Goal: Information Seeking & Learning: Learn about a topic

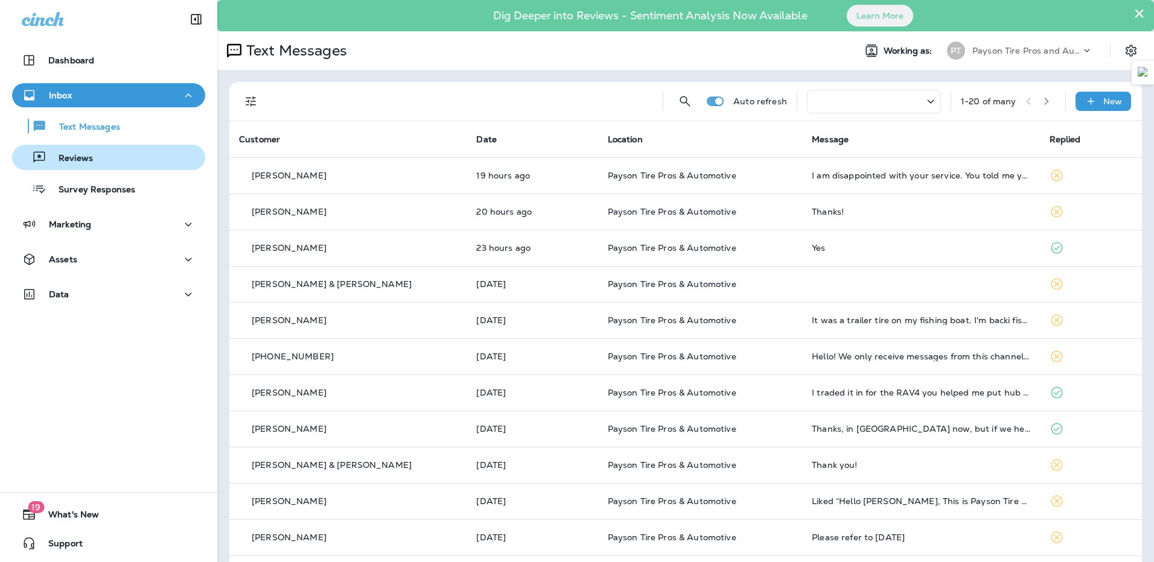
click at [87, 165] on div "Reviews" at bounding box center [55, 157] width 76 height 18
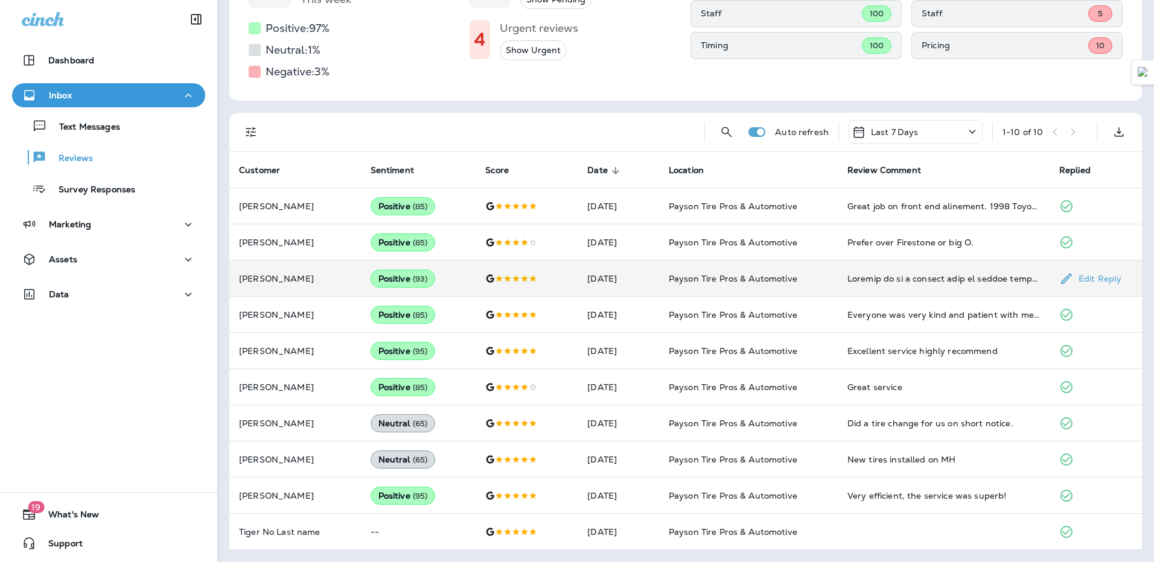
scroll to position [2, 0]
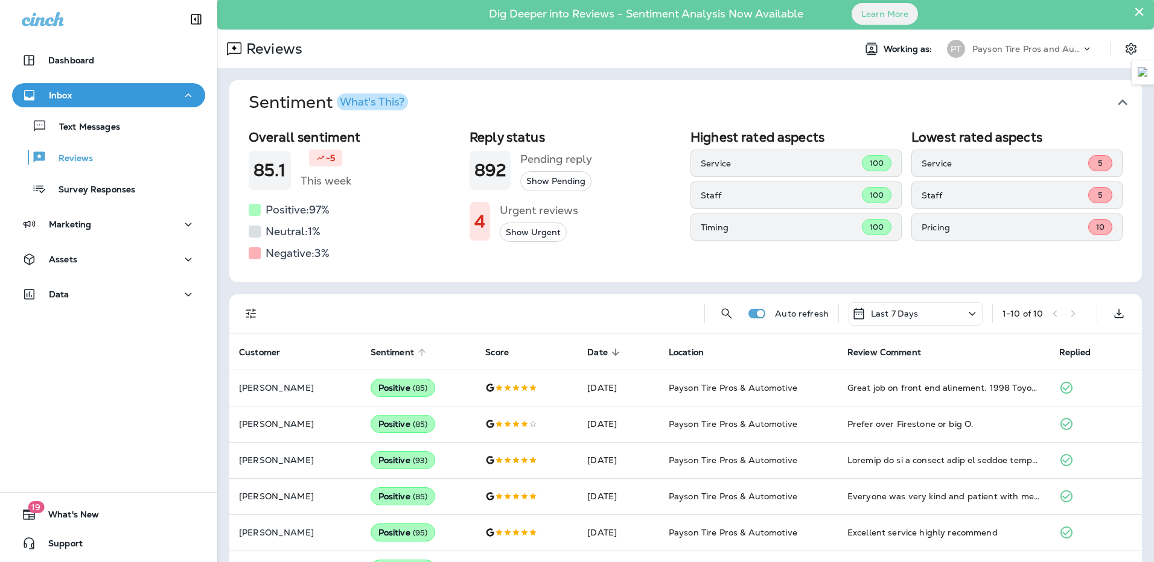
click at [405, 348] on span "Sentiment" at bounding box center [391, 353] width 43 height 10
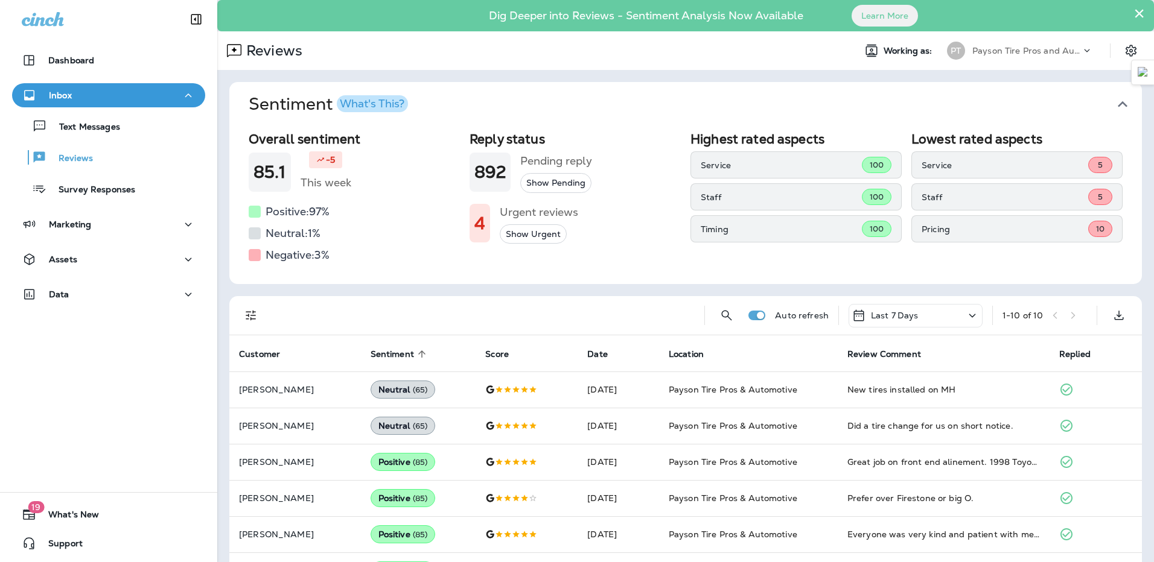
click at [408, 352] on span "Sentiment sorted ascending" at bounding box center [399, 354] width 59 height 11
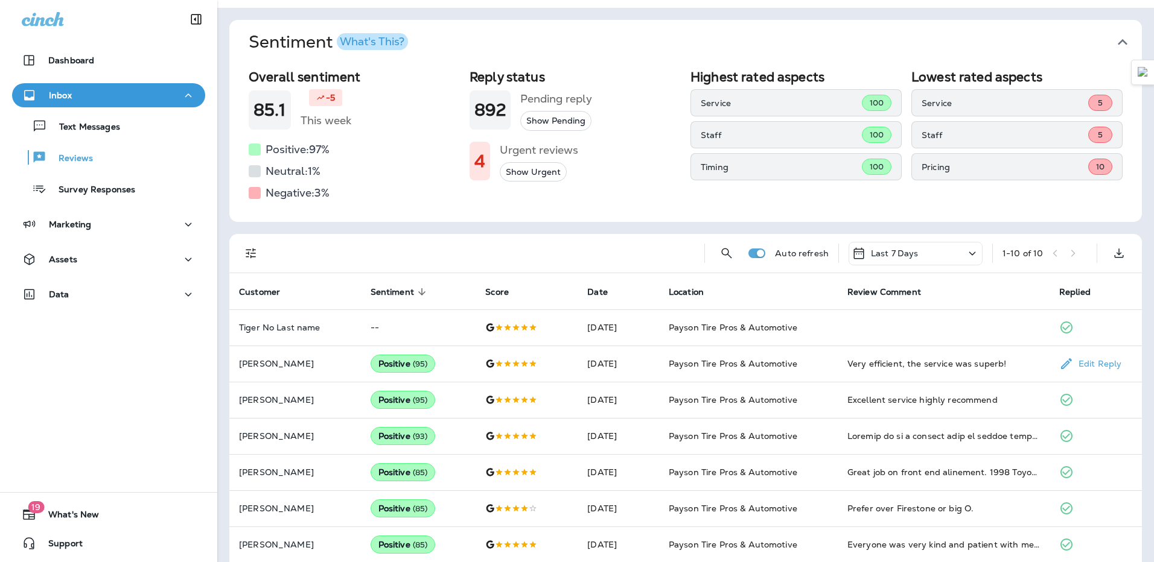
scroll to position [2, 0]
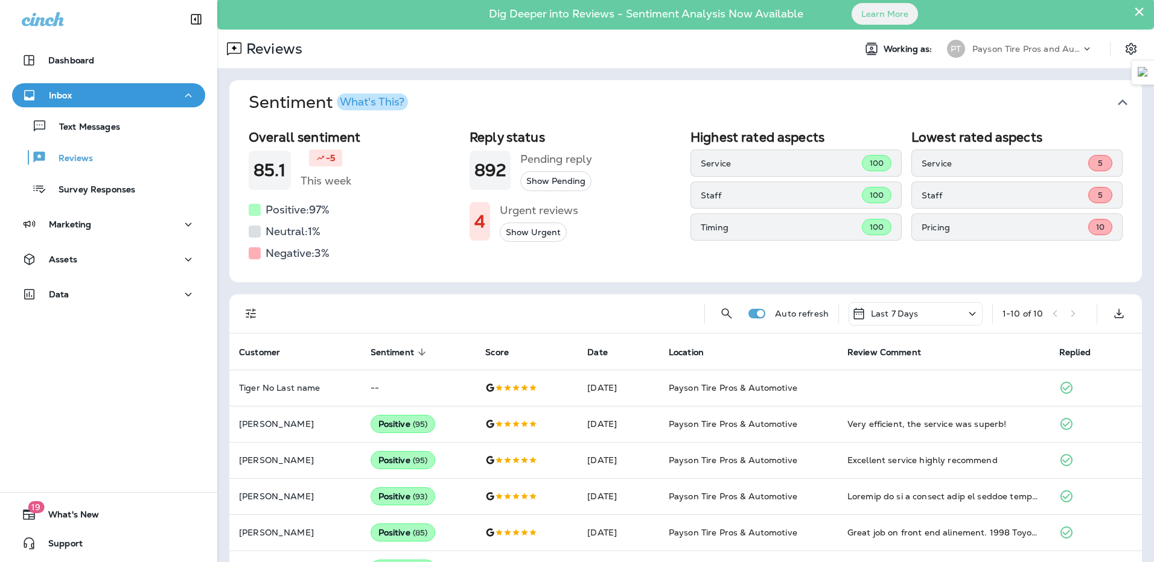
click at [408, 356] on span "Sentiment sorted descending" at bounding box center [399, 352] width 59 height 11
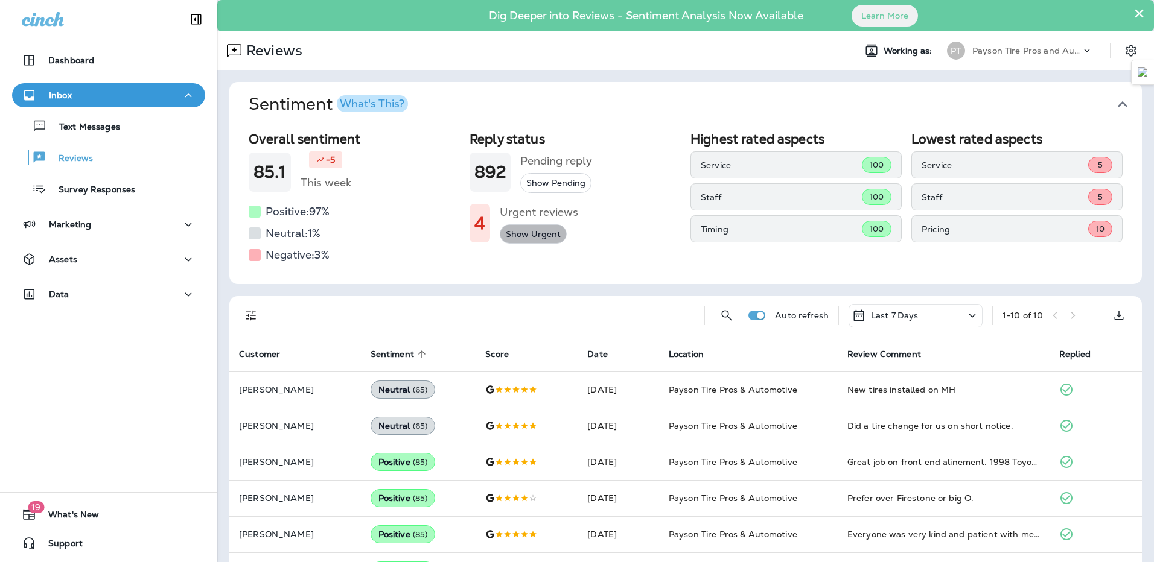
click at [538, 237] on button "Show Urgent" at bounding box center [533, 234] width 67 height 20
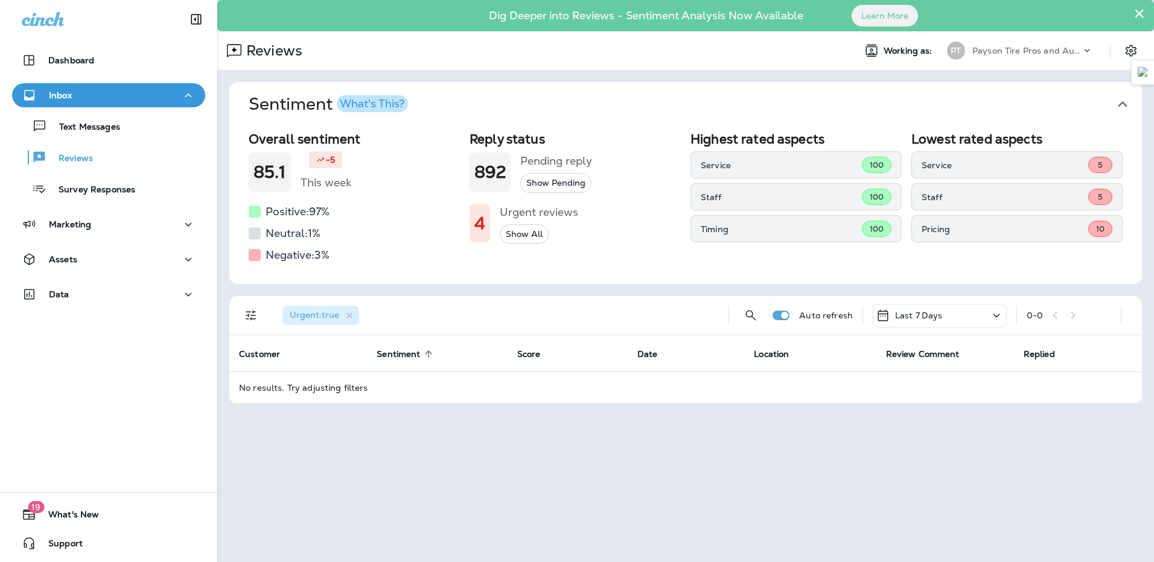
click at [516, 234] on button "Show All" at bounding box center [524, 234] width 49 height 20
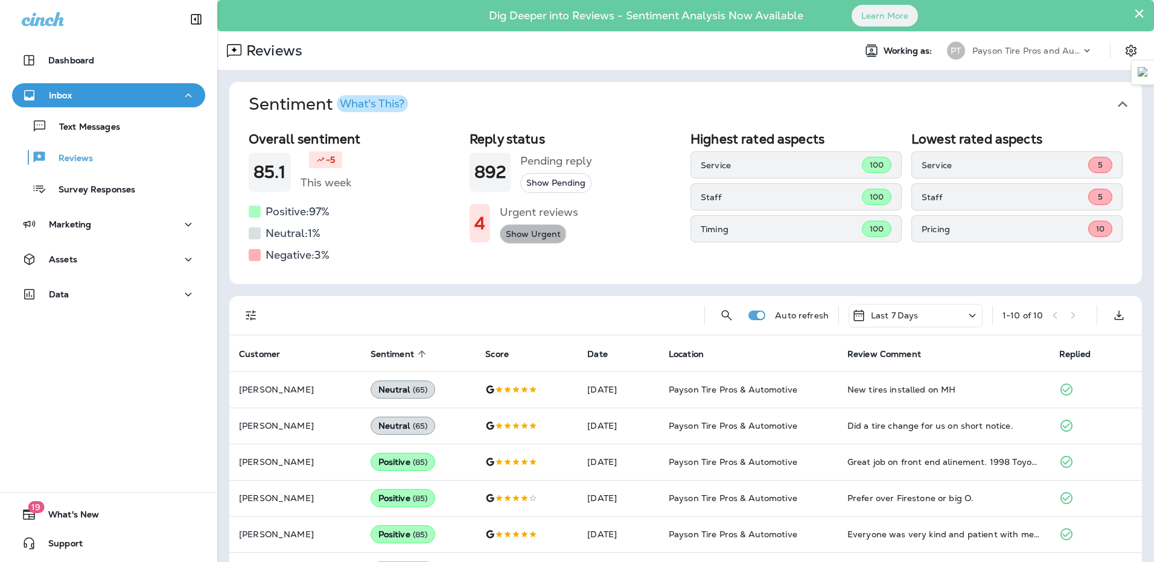
click at [516, 234] on button "Show Urgent" at bounding box center [533, 234] width 67 height 20
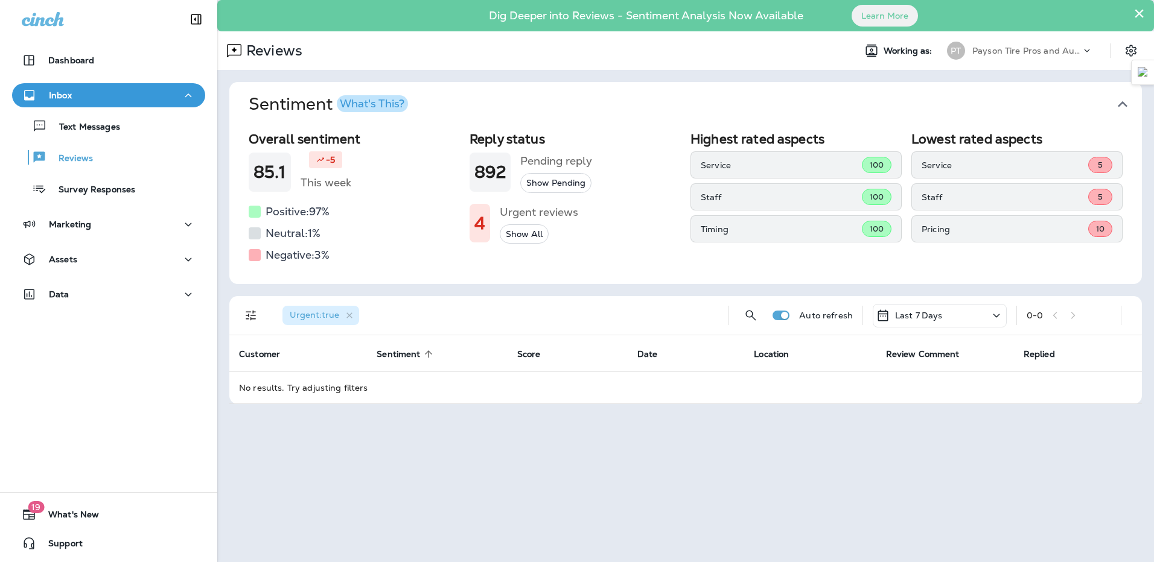
click at [981, 321] on div "Last 7 Days" at bounding box center [939, 316] width 134 height 24
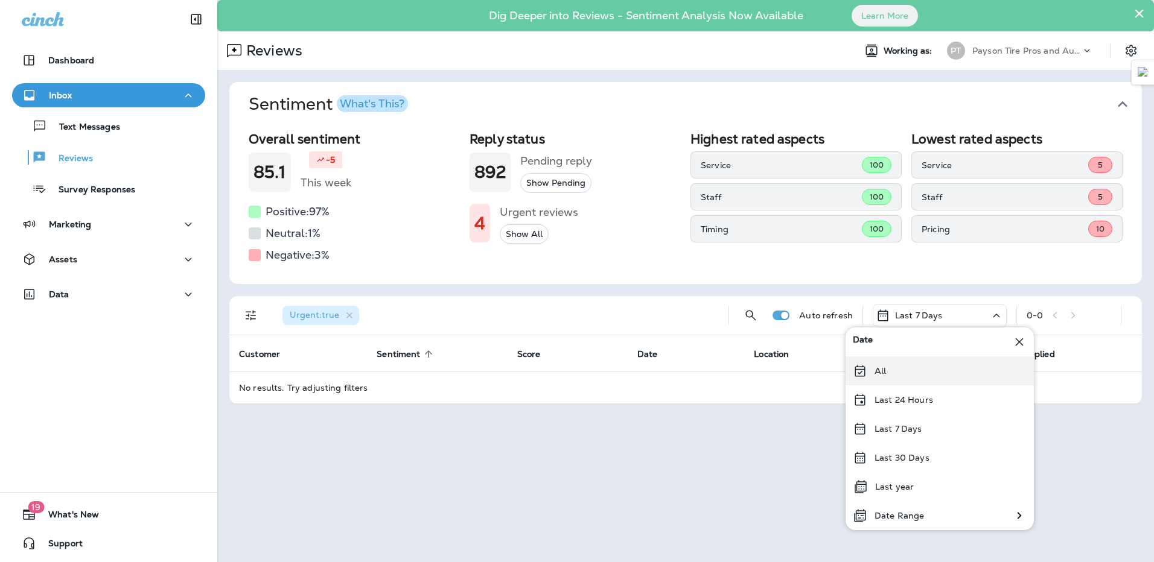
click at [895, 375] on div "All" at bounding box center [939, 371] width 188 height 29
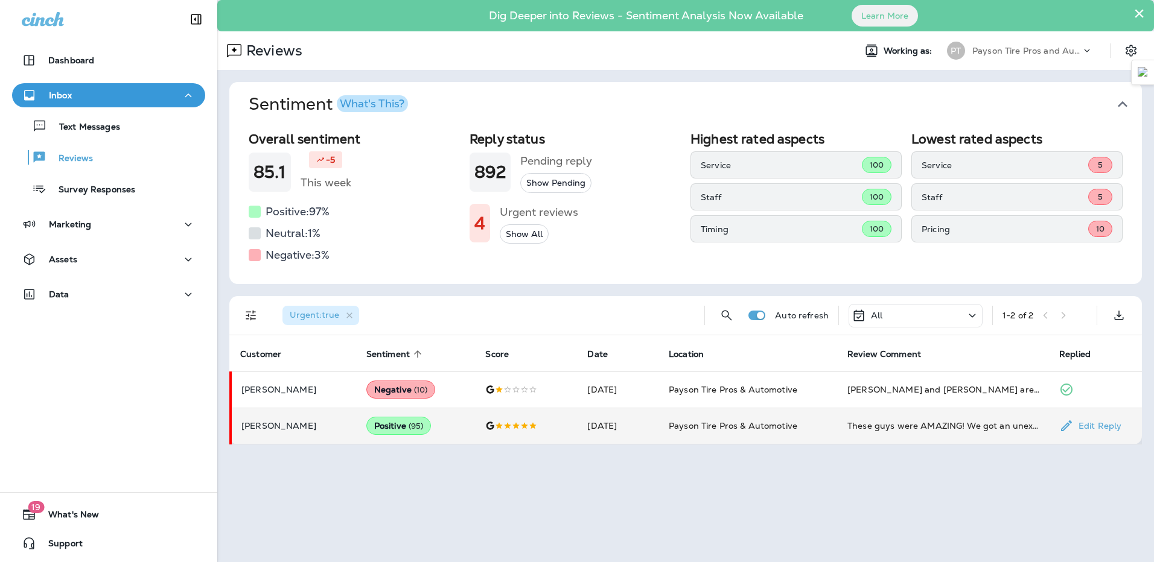
click at [357, 429] on td "Positive ( 95 )" at bounding box center [416, 426] width 119 height 36
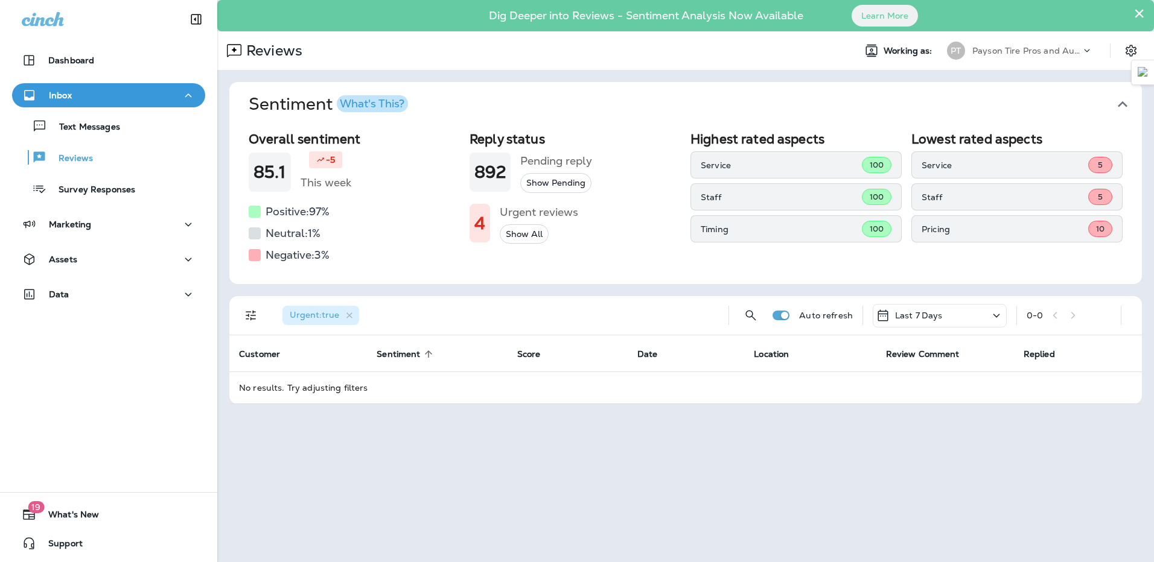
click at [995, 323] on div "Last 7 Days" at bounding box center [939, 316] width 134 height 24
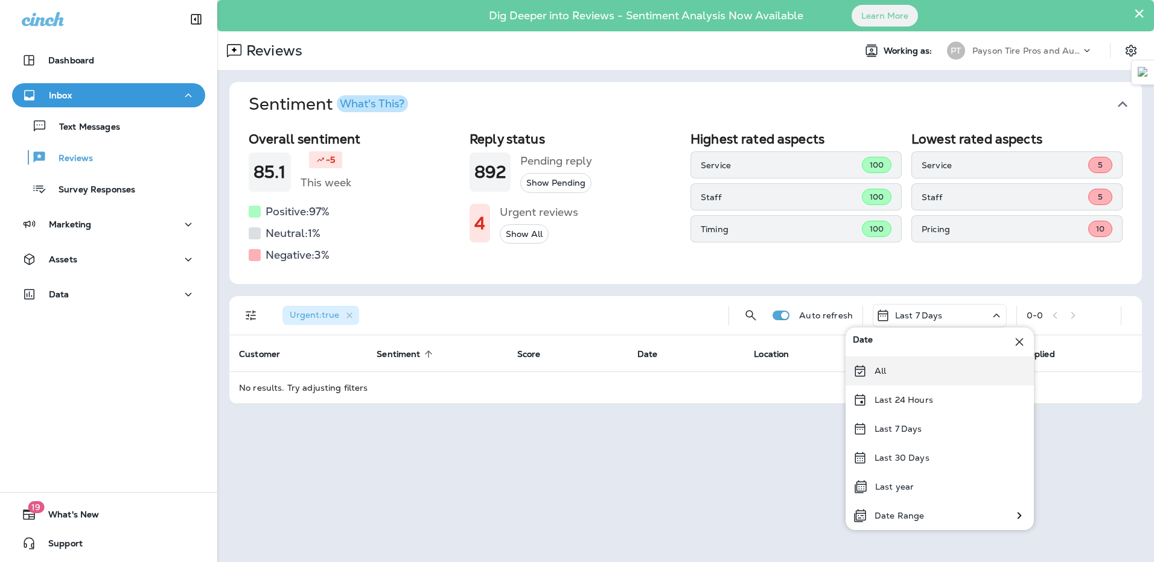
click at [914, 368] on div "All" at bounding box center [939, 371] width 188 height 29
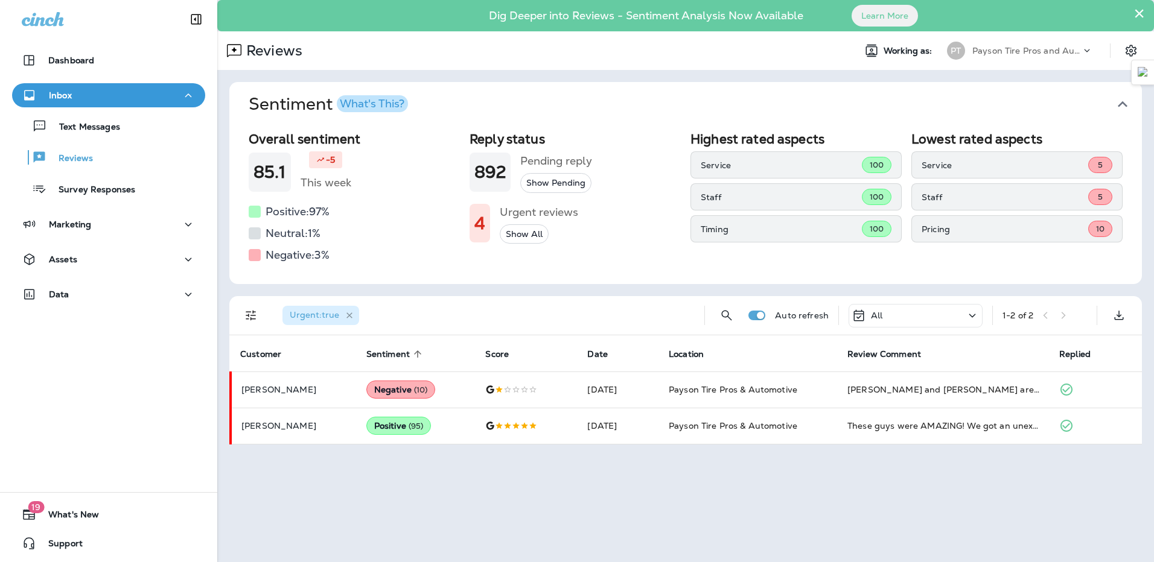
click at [351, 316] on icon "button" at bounding box center [350, 316] width 10 height 10
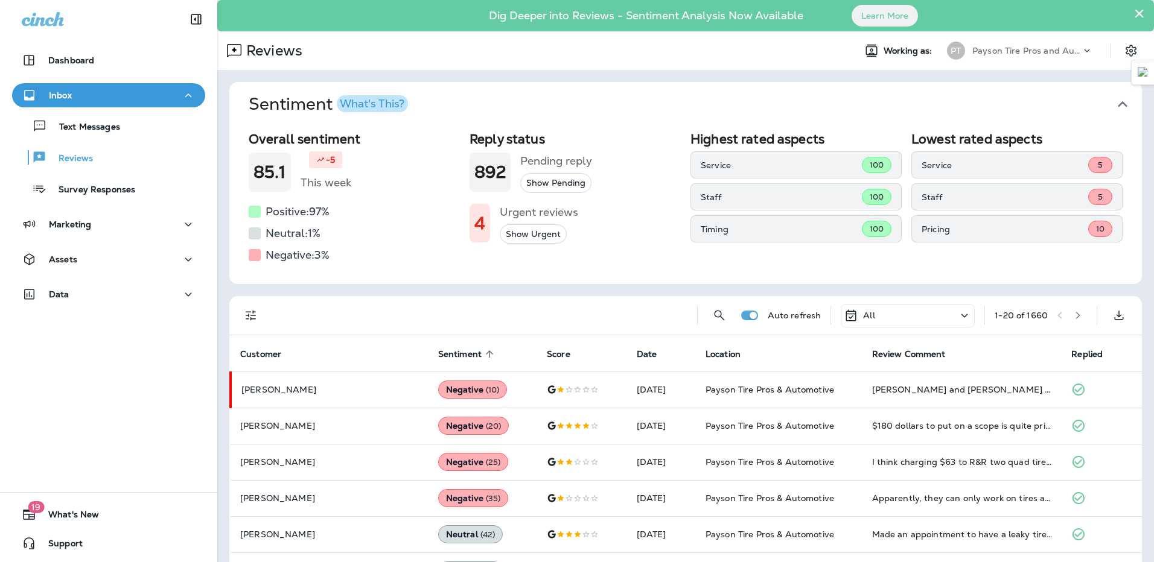
scroll to position [121, 0]
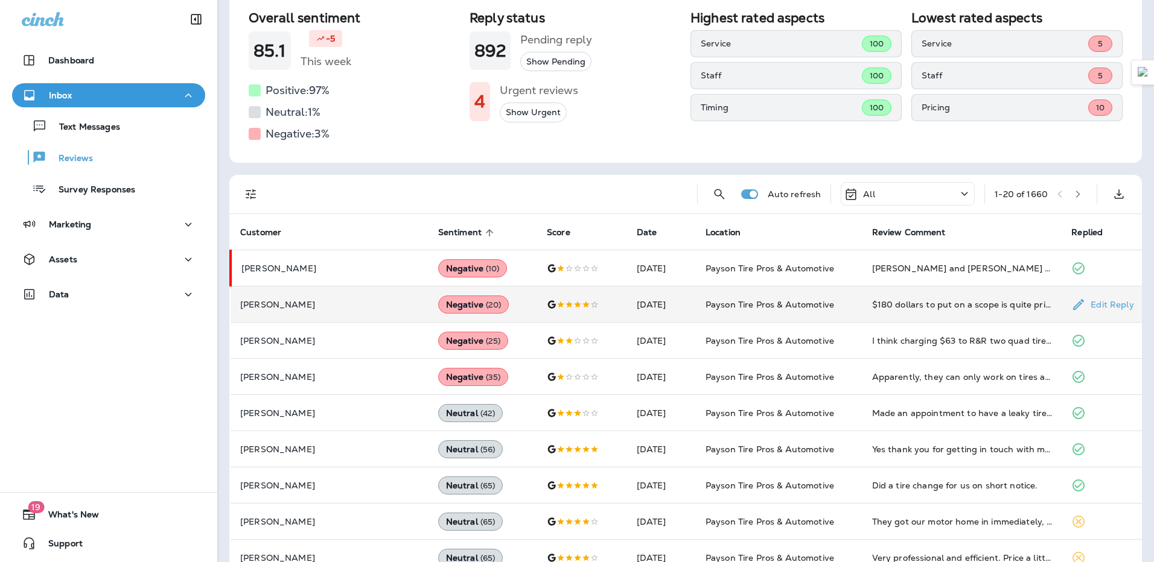
click at [547, 307] on icon at bounding box center [552, 305] width 10 height 10
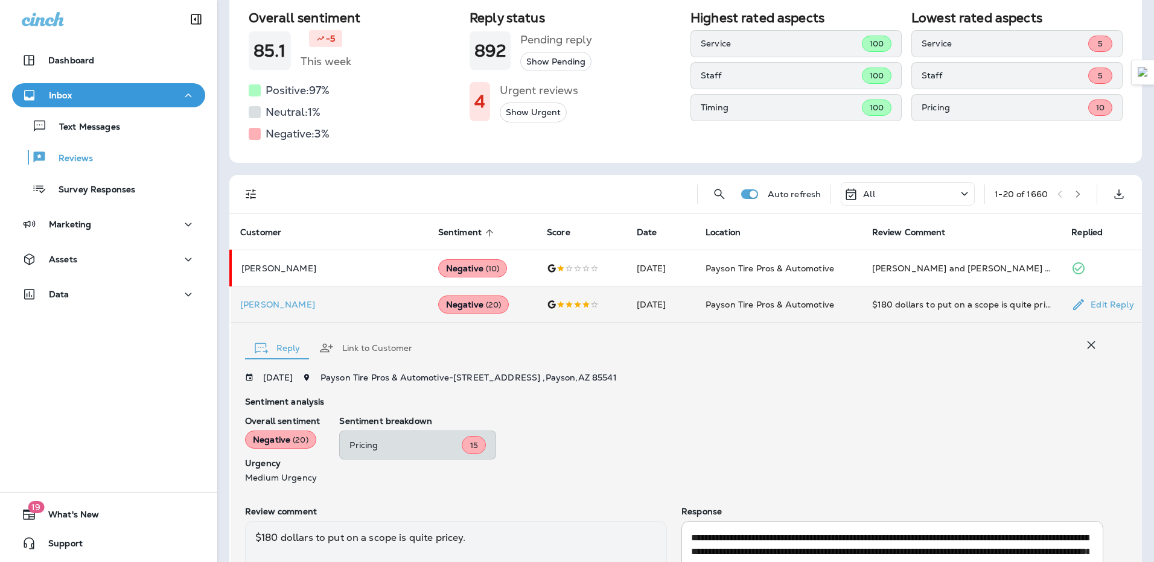
scroll to position [248, 0]
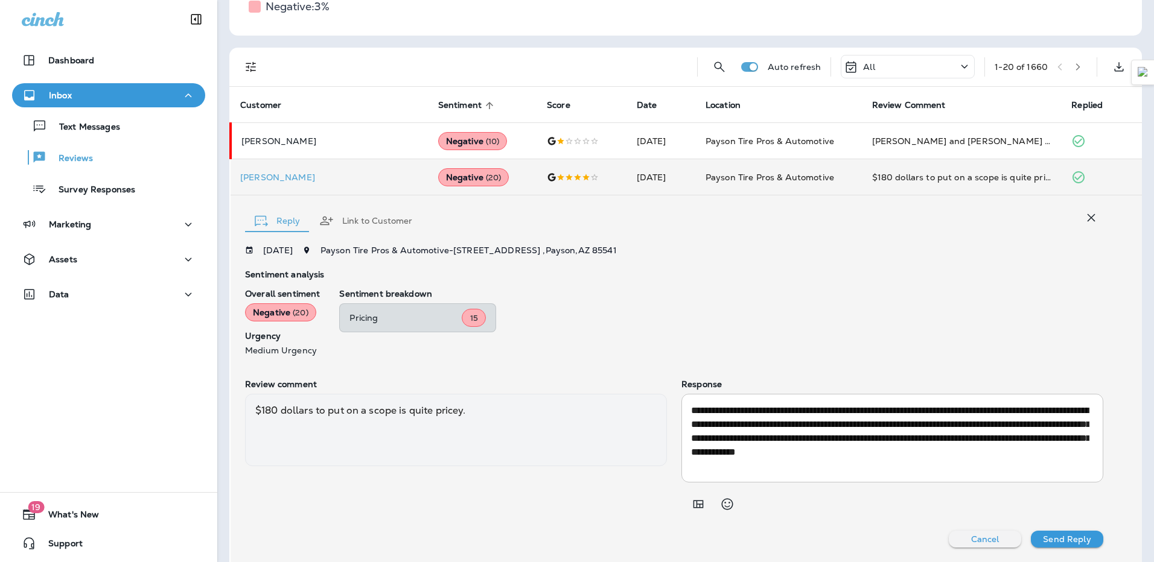
click at [1085, 218] on icon "button" at bounding box center [1091, 218] width 14 height 14
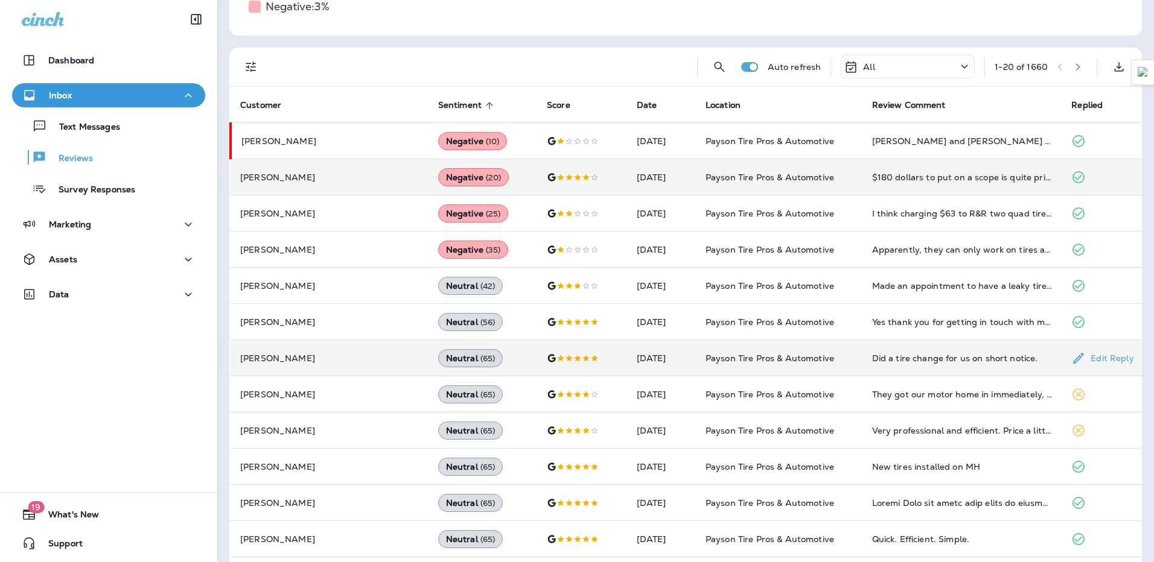
scroll to position [369, 0]
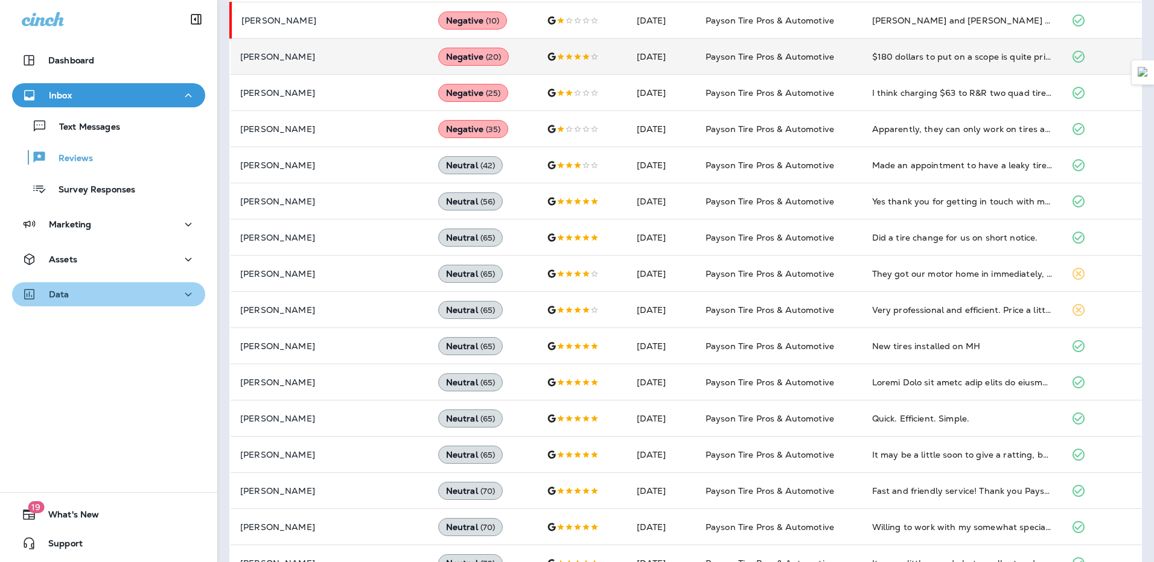
click at [120, 296] on div "Data" at bounding box center [109, 294] width 174 height 15
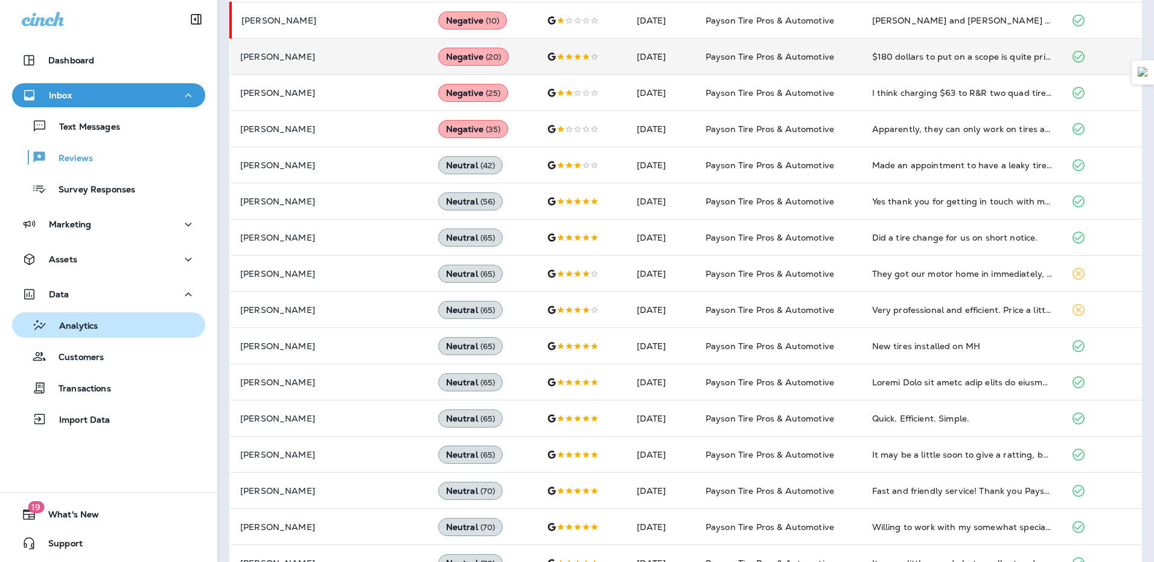
click at [125, 323] on div "Analytics" at bounding box center [108, 325] width 183 height 18
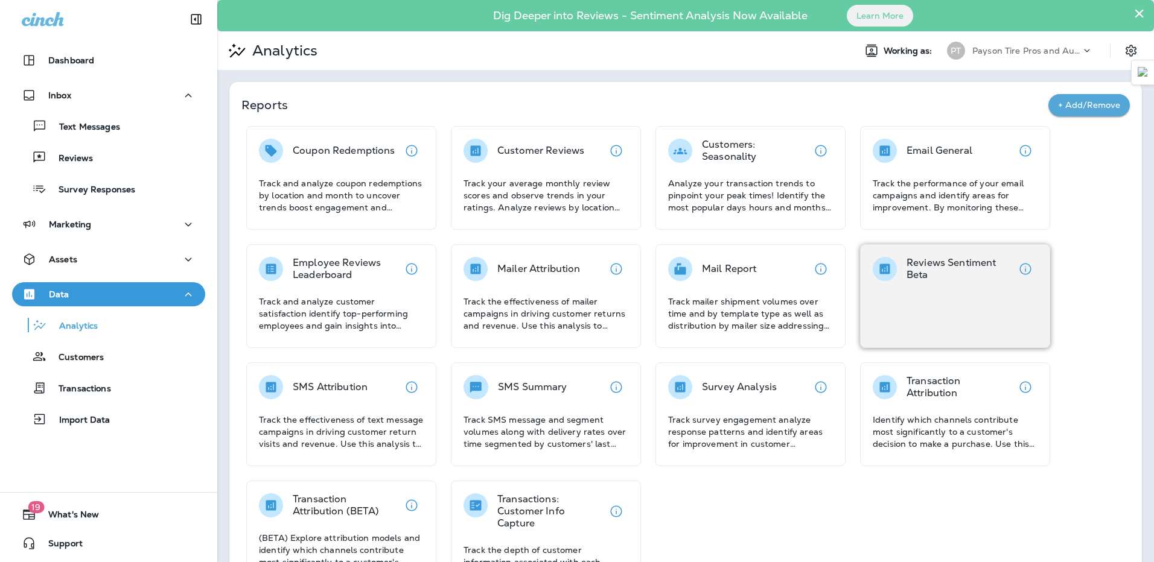
click at [988, 312] on div "Reviews Sentiment Beta" at bounding box center [955, 296] width 190 height 104
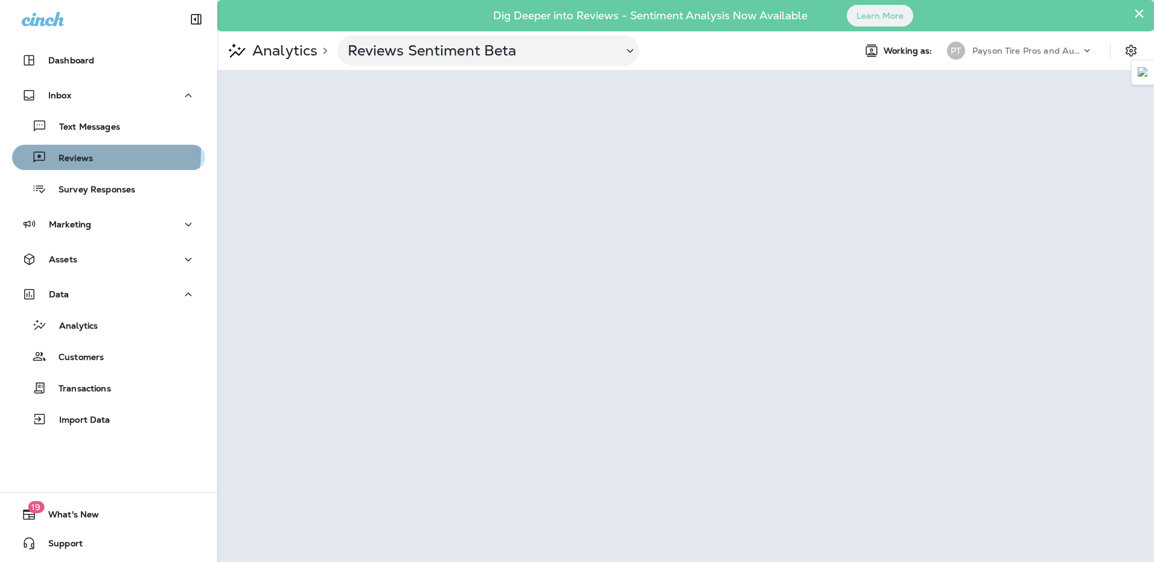
click at [69, 152] on div "Reviews" at bounding box center [55, 157] width 76 height 18
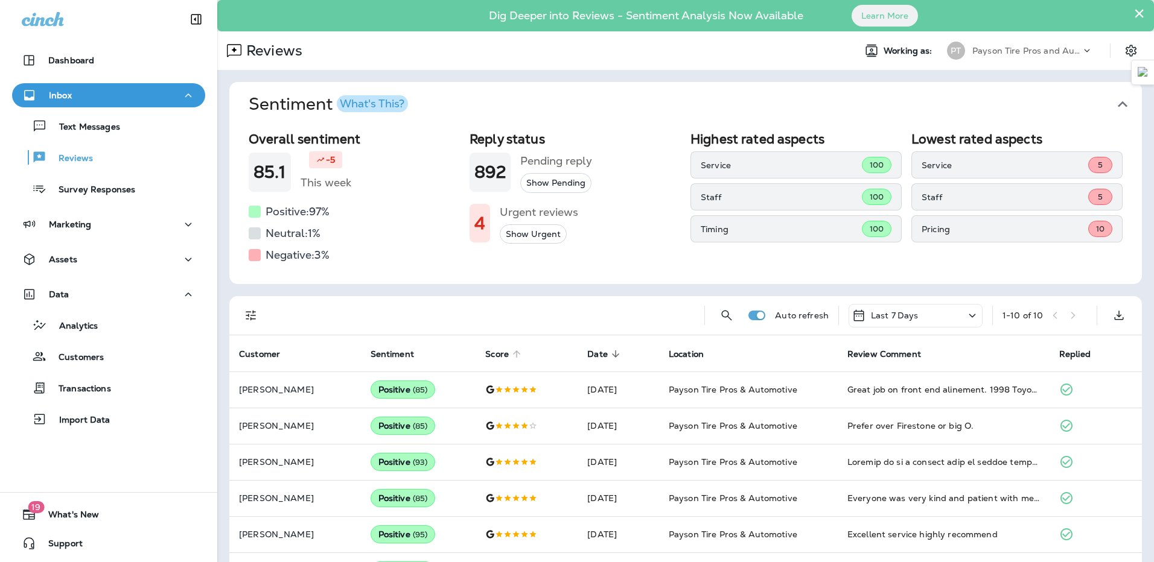
click at [489, 352] on span "Score" at bounding box center [497, 354] width 24 height 10
click at [497, 352] on span "Score" at bounding box center [497, 354] width 24 height 10
click at [374, 351] on span "Sentiment" at bounding box center [391, 354] width 43 height 10
click at [384, 355] on span "Sentiment" at bounding box center [391, 354] width 43 height 10
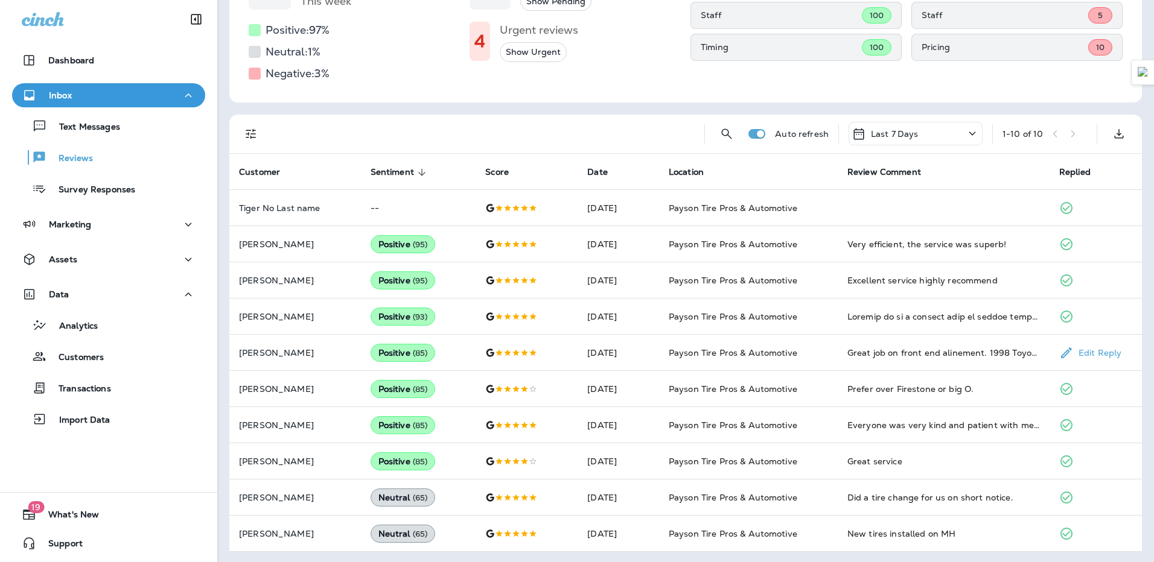
scroll to position [183, 0]
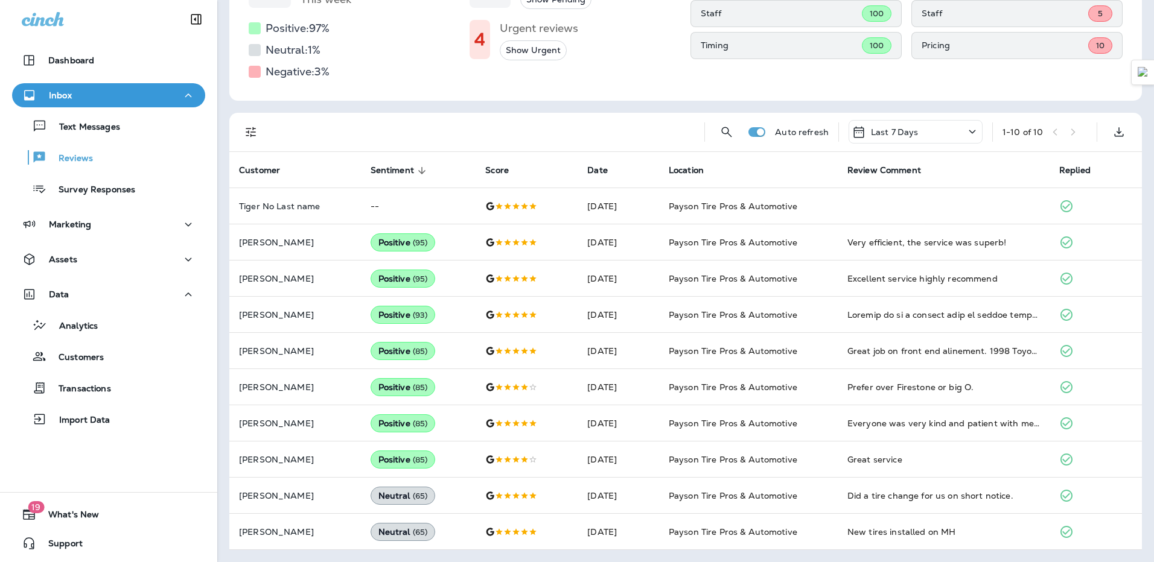
click at [1065, 131] on div "1 - 10 of 10" at bounding box center [1044, 132] width 84 height 18
click at [521, 43] on button "Show Urgent" at bounding box center [533, 50] width 67 height 20
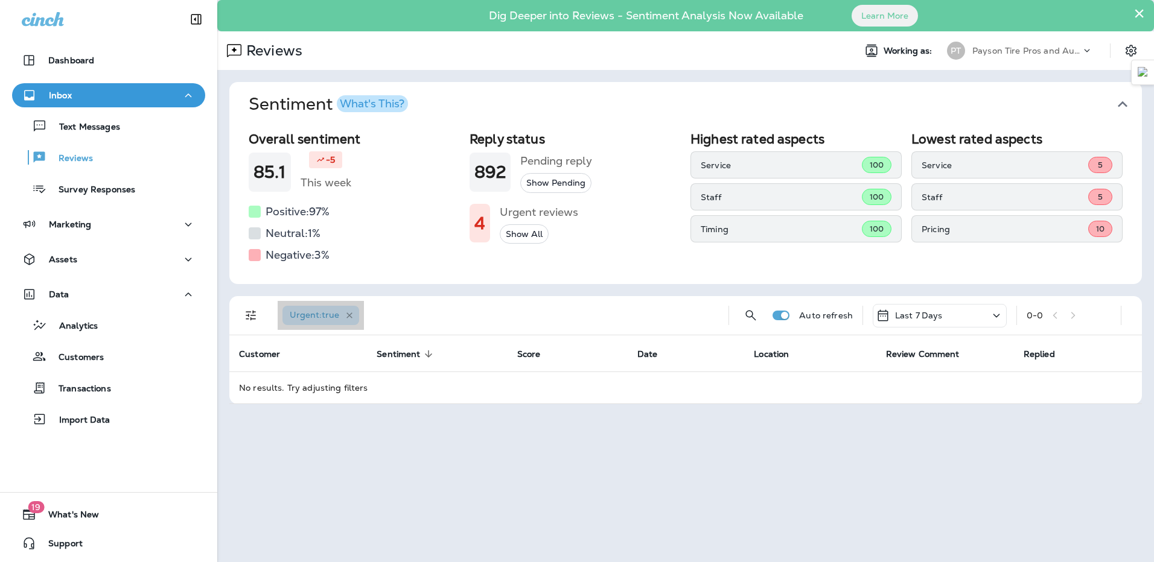
click at [351, 314] on icon "button" at bounding box center [350, 316] width 10 height 10
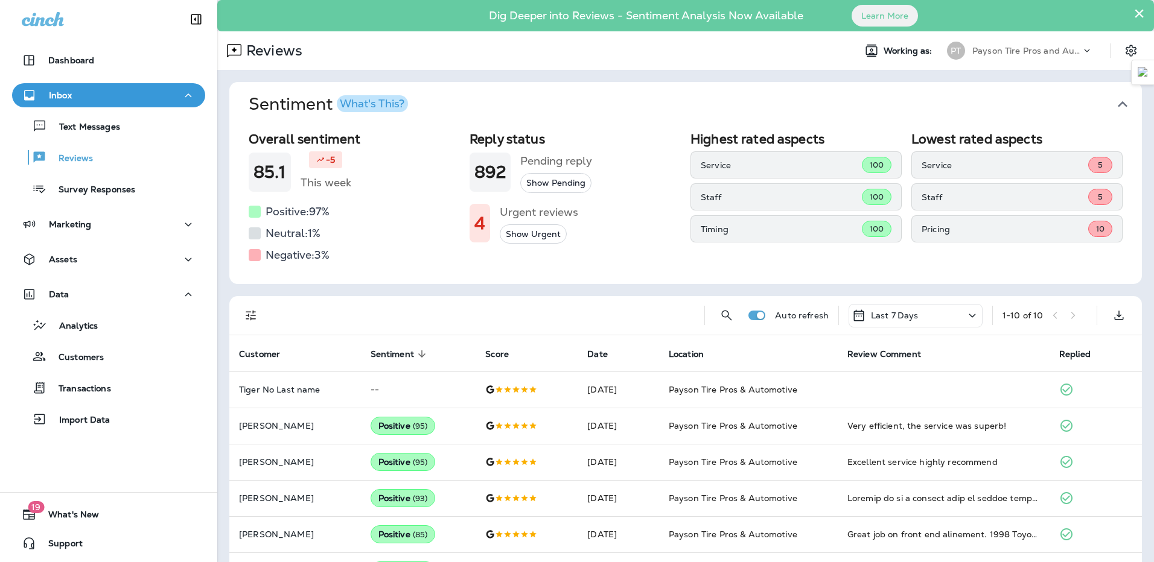
click at [405, 360] on span "Sentiment sorted descending" at bounding box center [399, 354] width 59 height 11
click at [951, 225] on p "Pricing" at bounding box center [1004, 229] width 167 height 10
click at [938, 192] on p "Staff" at bounding box center [1004, 197] width 167 height 10
click at [926, 167] on p "Service" at bounding box center [1004, 165] width 167 height 10
click at [463, 218] on div "Overall sentiment 85.1 -5 This week Positive: 97 % Neutral: 1 % Negative: 3 % R…" at bounding box center [686, 198] width 874 height 133
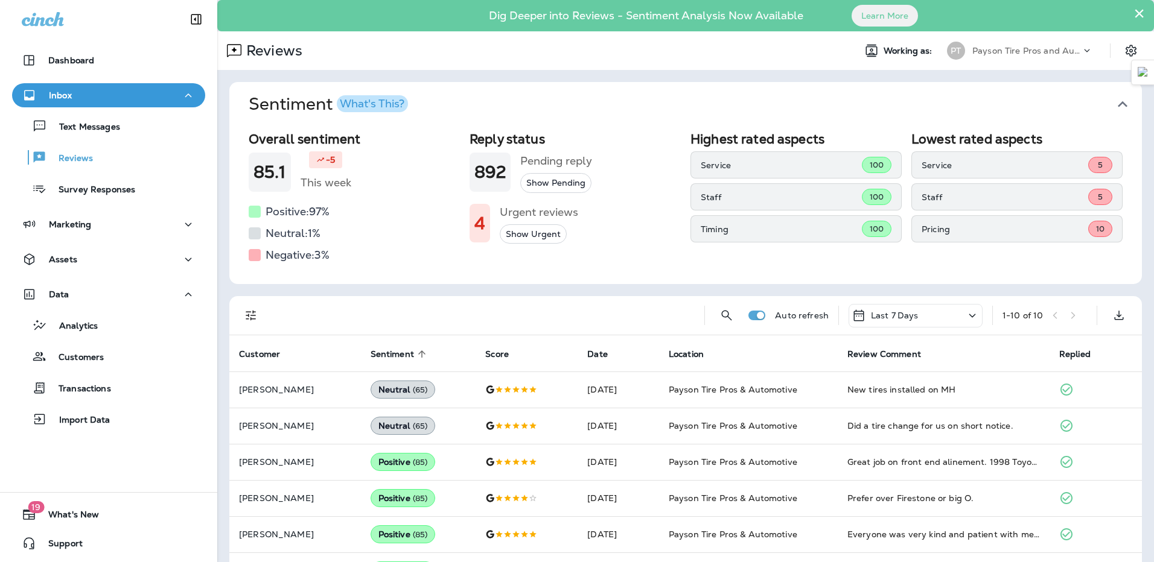
click at [503, 238] on button "Show Urgent" at bounding box center [533, 234] width 67 height 20
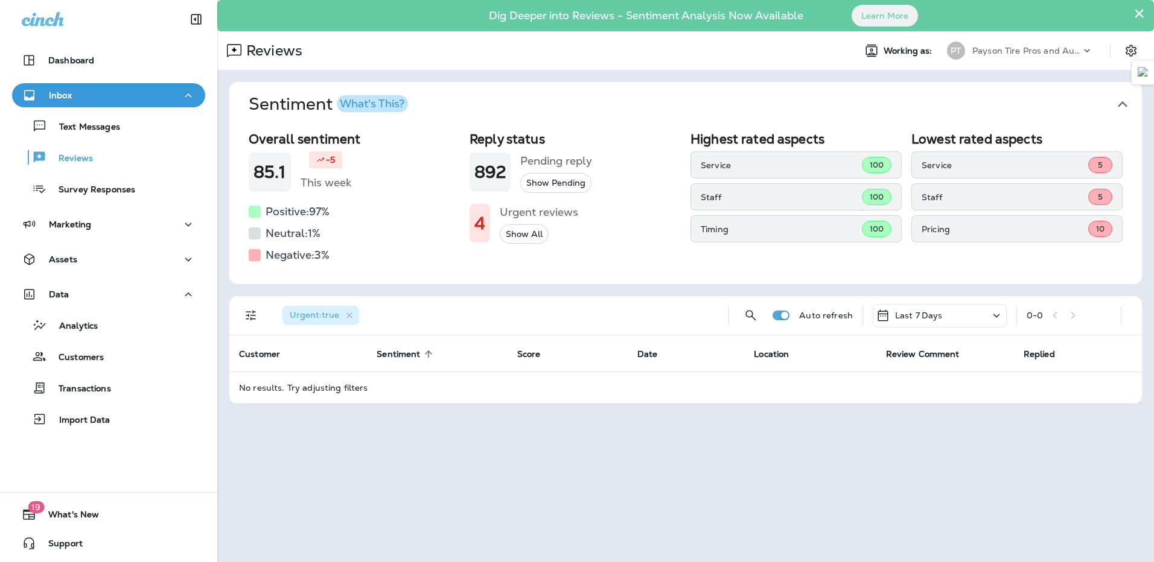
click at [988, 322] on div "Last 7 Days" at bounding box center [939, 316] width 134 height 24
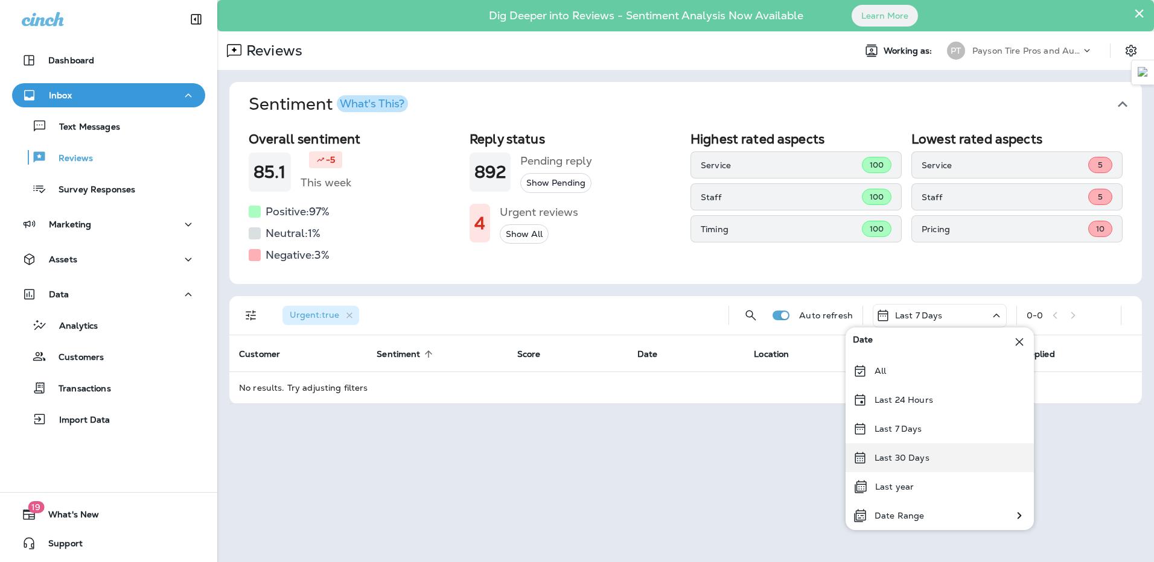
click at [898, 459] on p "Last 30 Days" at bounding box center [901, 458] width 55 height 10
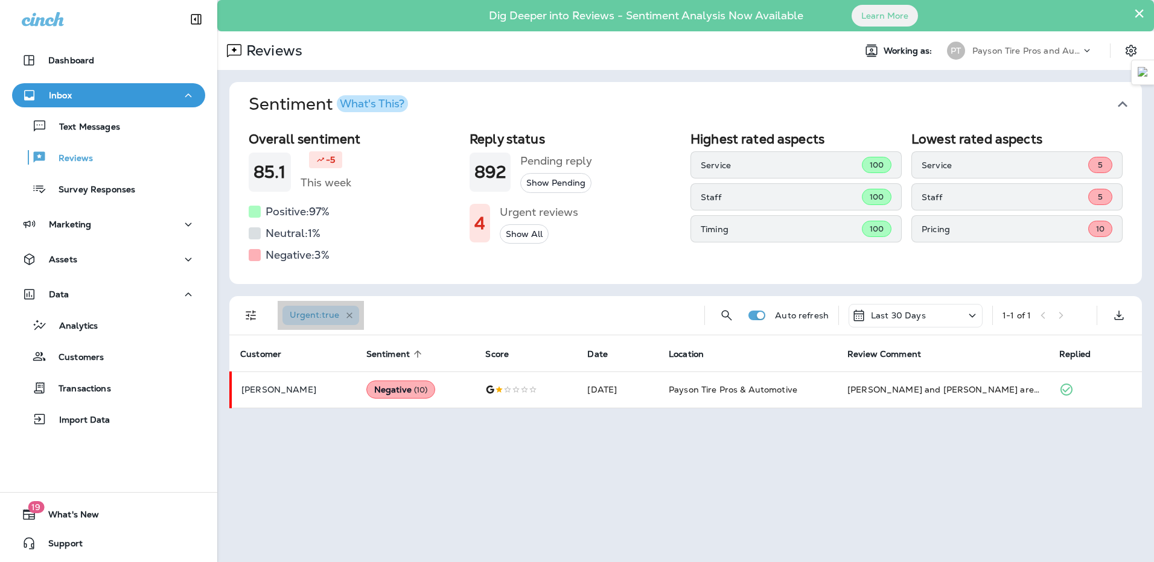
click at [352, 317] on icon "button" at bounding box center [350, 316] width 10 height 10
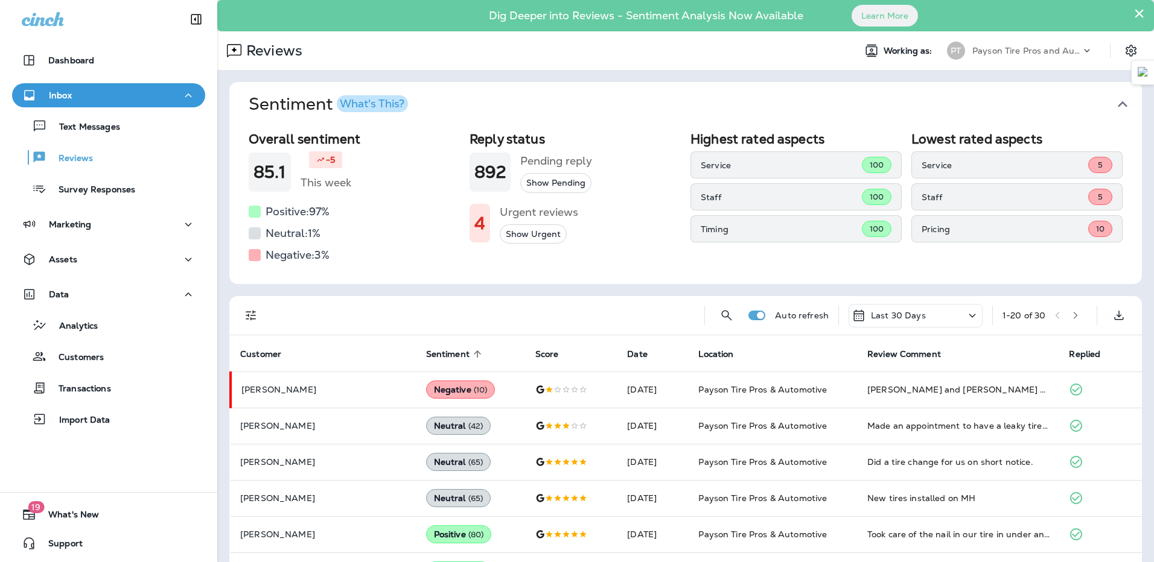
click at [426, 359] on span "Sentiment" at bounding box center [447, 354] width 43 height 10
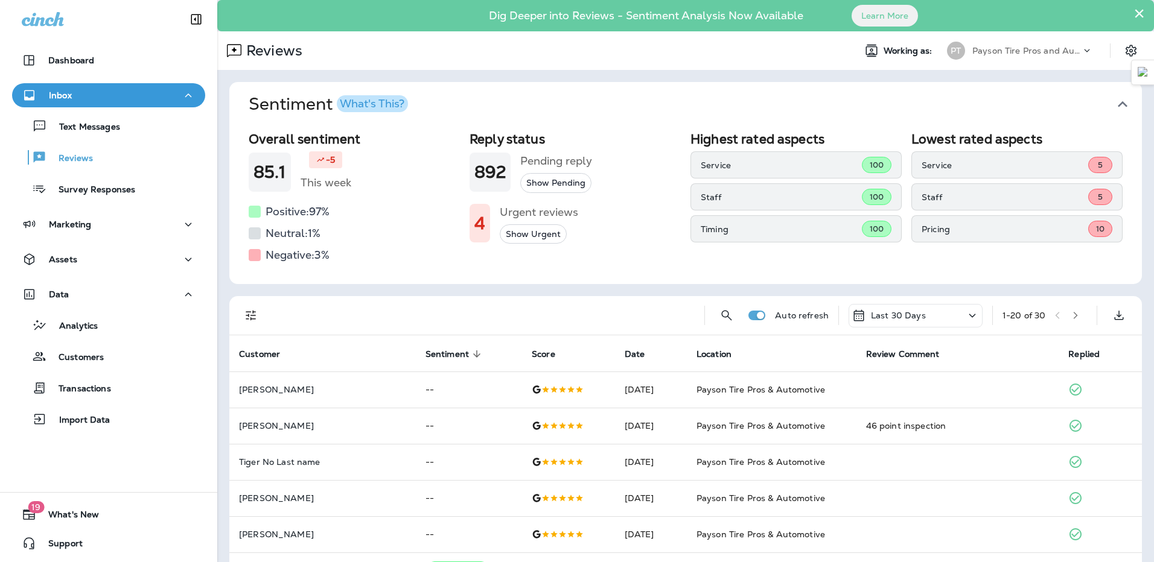
click at [425, 359] on span "Sentiment" at bounding box center [446, 354] width 43 height 10
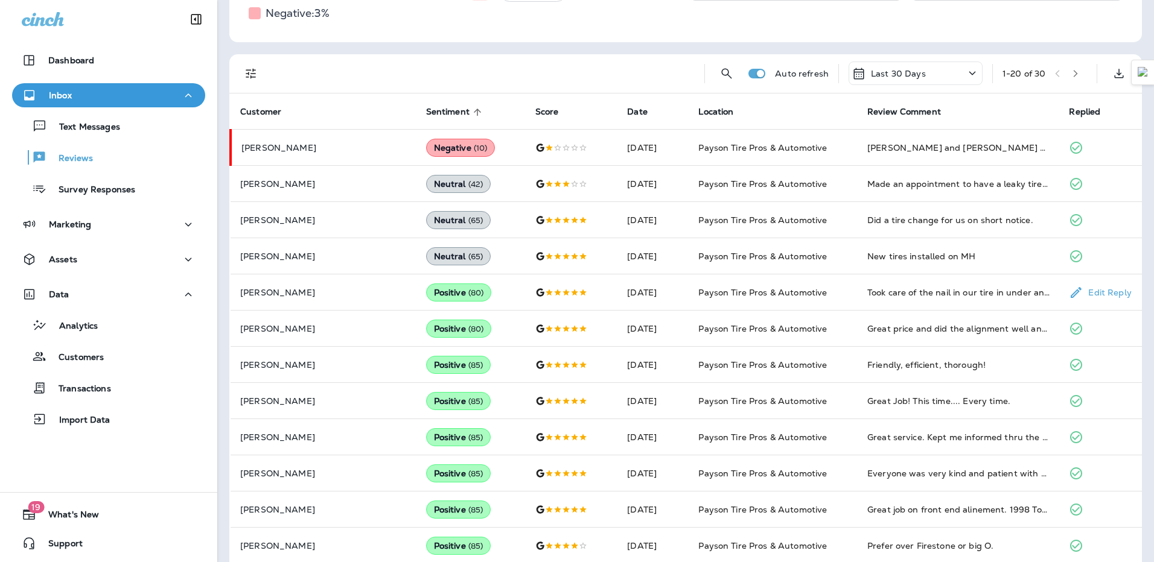
scroll to position [60, 0]
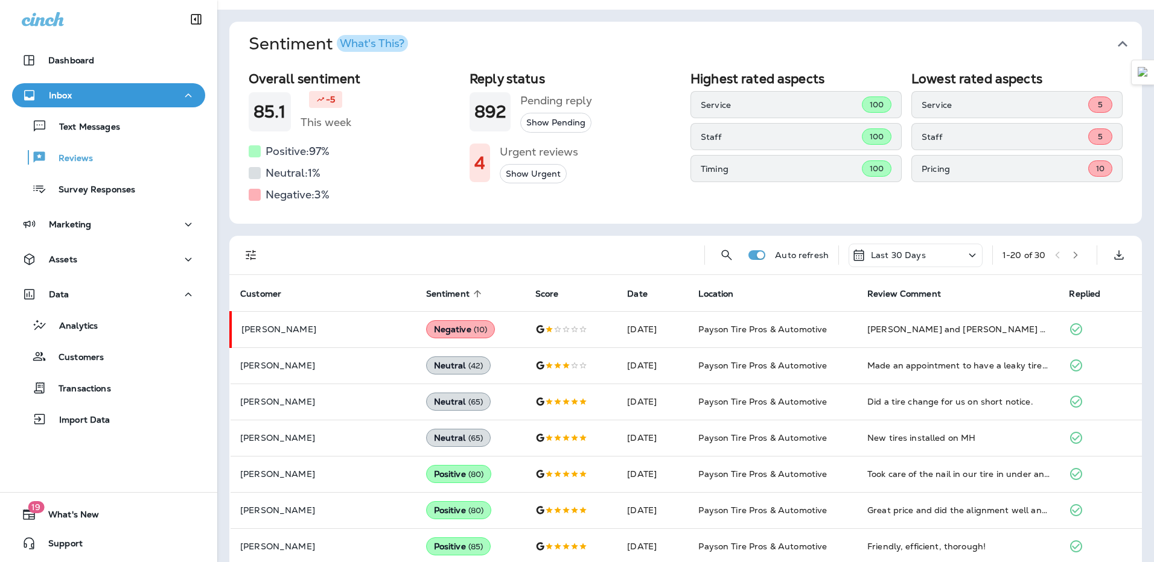
click at [886, 262] on div "Last 30 Days" at bounding box center [888, 255] width 74 height 14
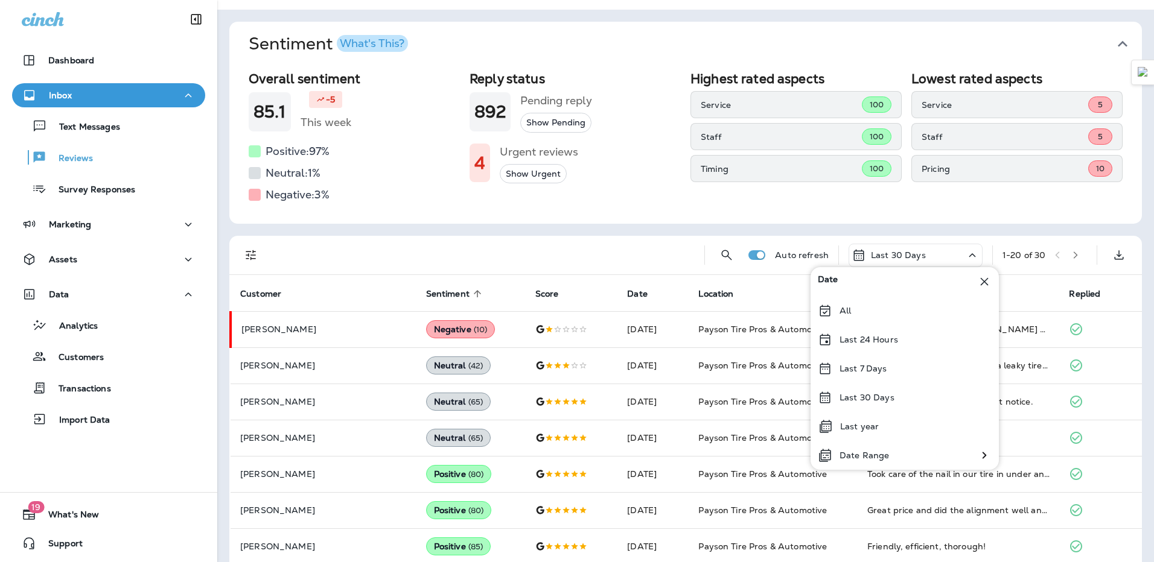
click at [614, 264] on div at bounding box center [484, 255] width 422 height 39
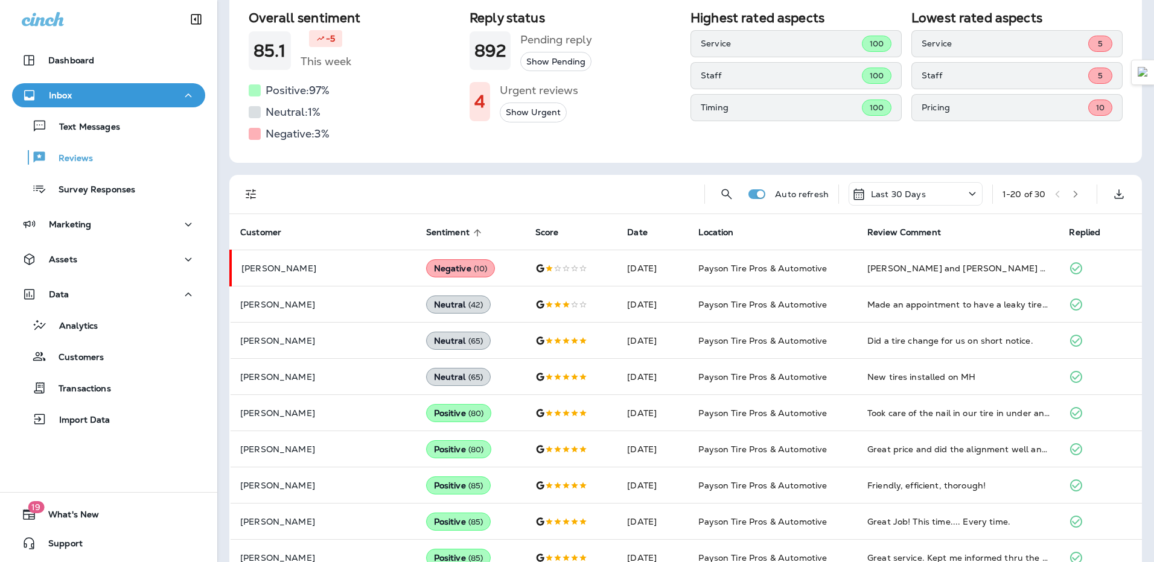
scroll to position [0, 0]
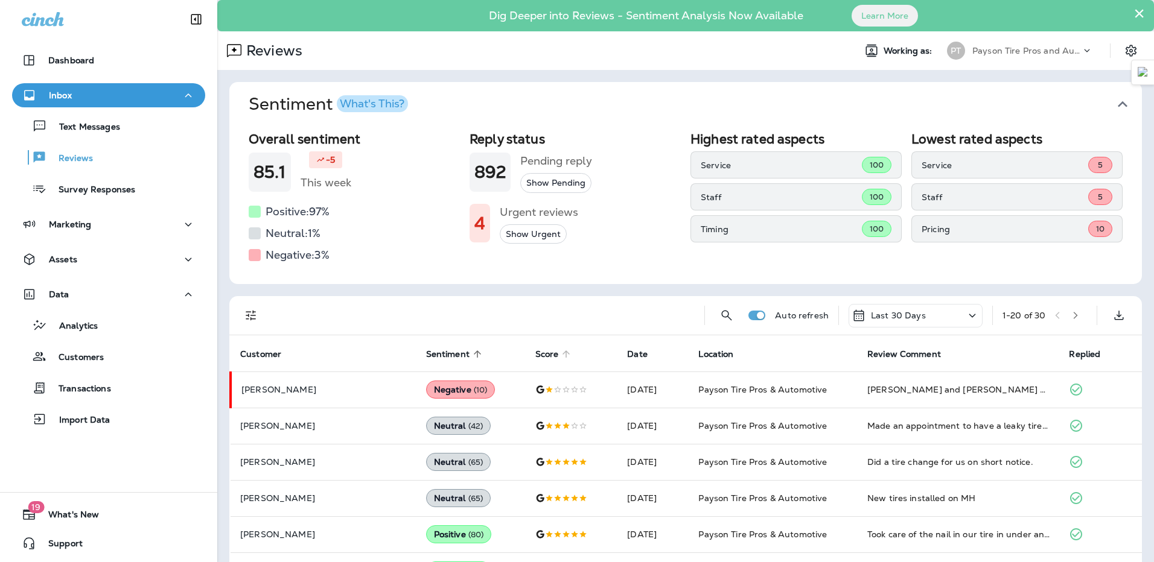
click at [535, 354] on span "Score" at bounding box center [547, 354] width 24 height 10
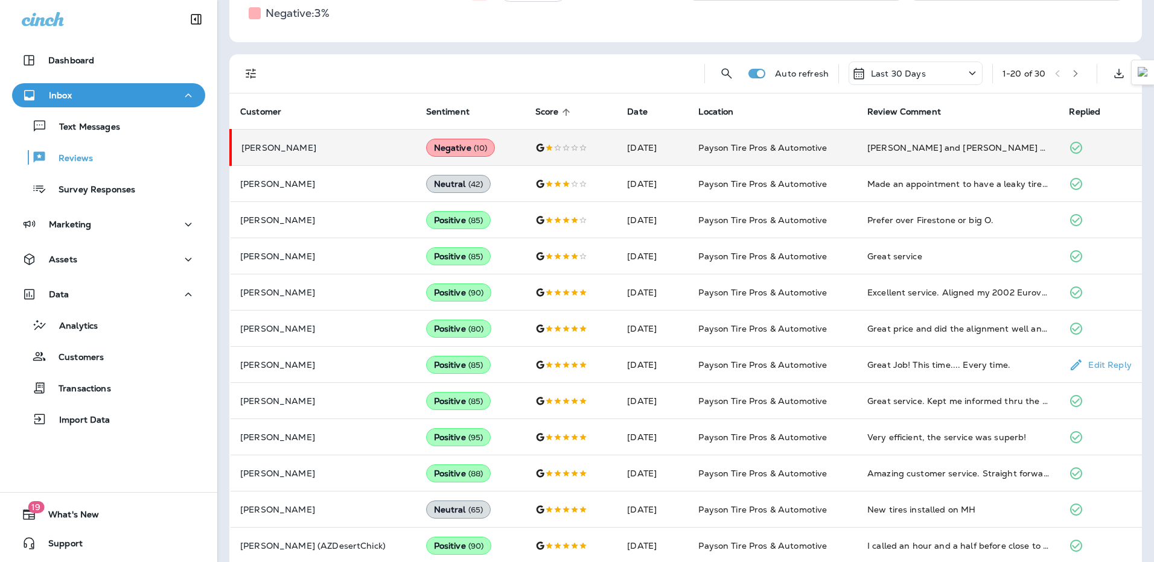
scroll to position [302, 0]
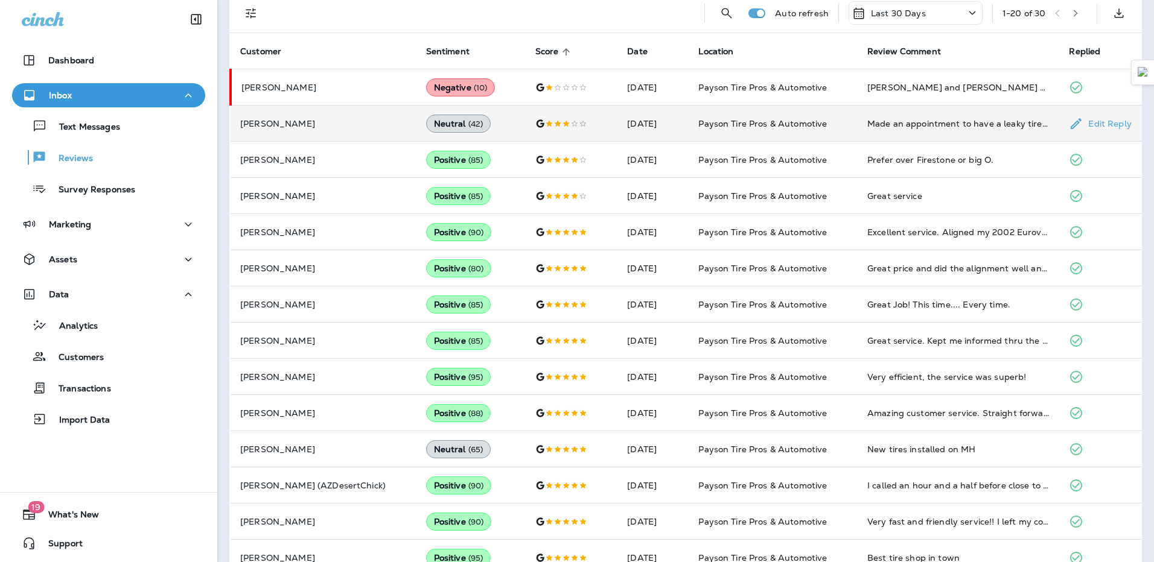
click at [345, 124] on p "[PERSON_NAME]" at bounding box center [323, 124] width 167 height 10
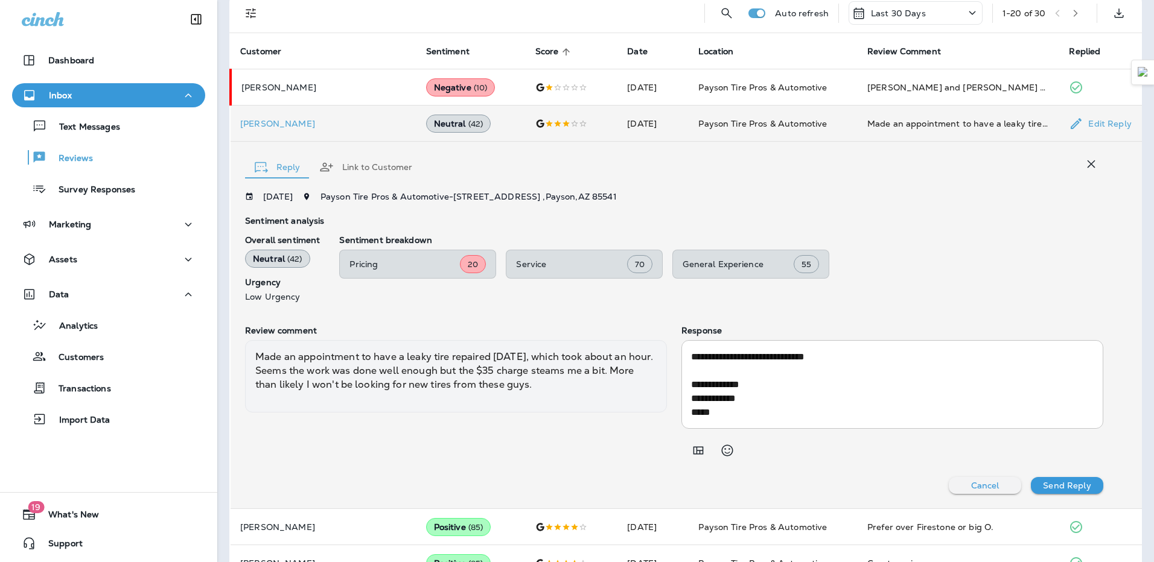
scroll to position [0, 0]
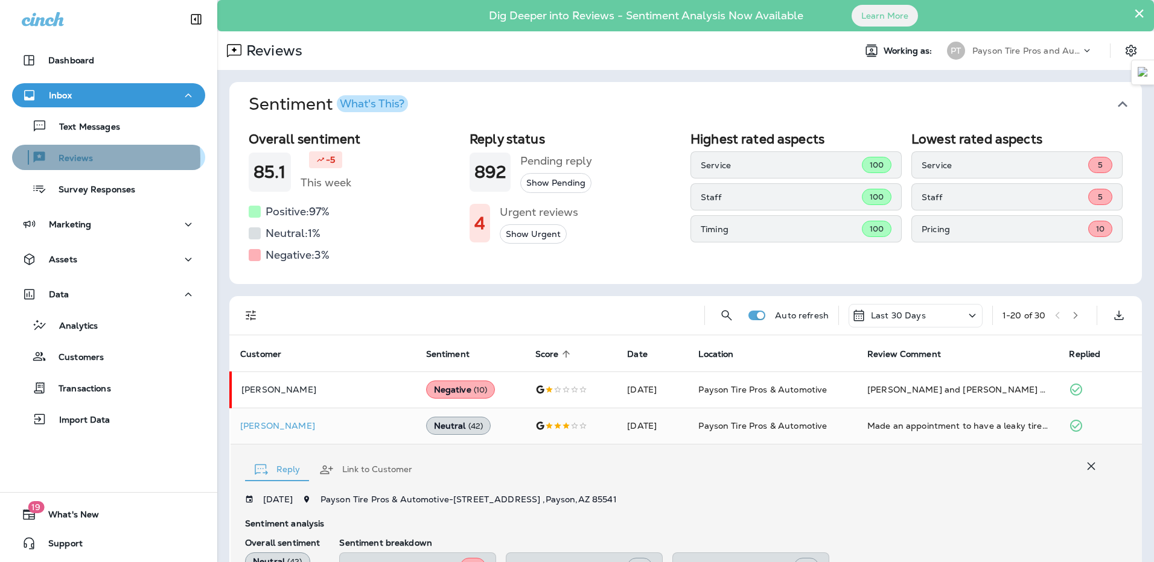
click at [73, 159] on p "Reviews" at bounding box center [69, 158] width 46 height 11
click at [1084, 465] on icon "button" at bounding box center [1091, 466] width 14 height 14
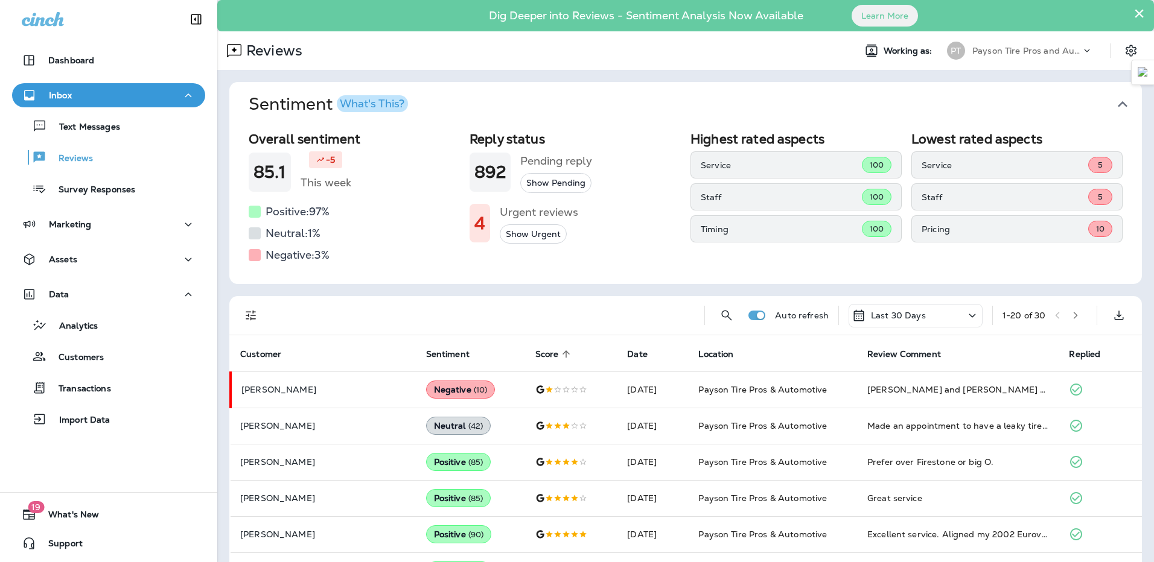
scroll to position [60, 0]
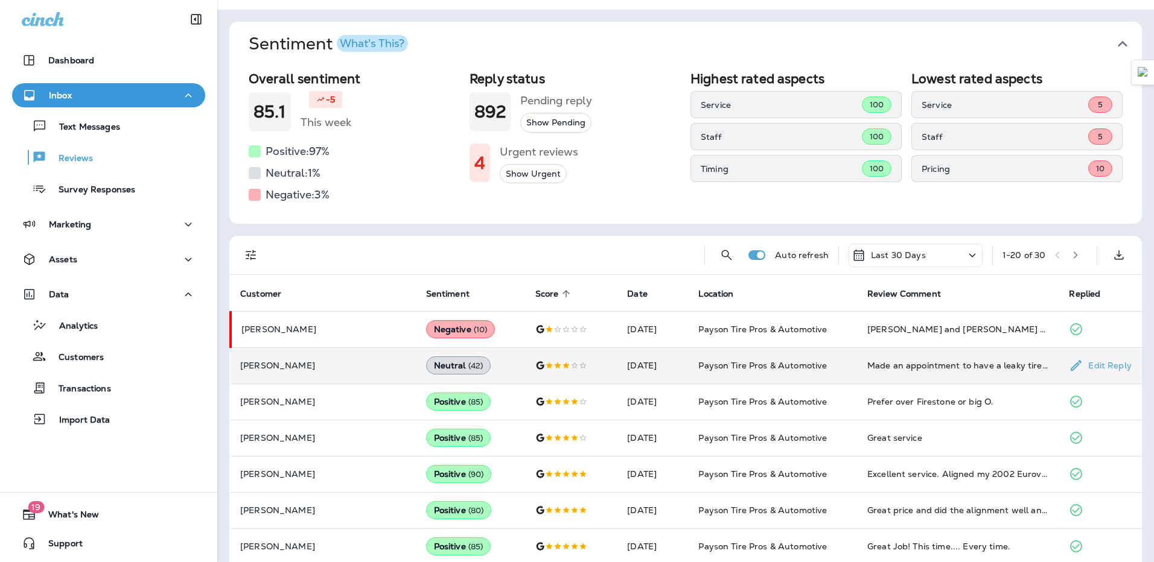
click at [567, 369] on div at bounding box center [571, 366] width 73 height 10
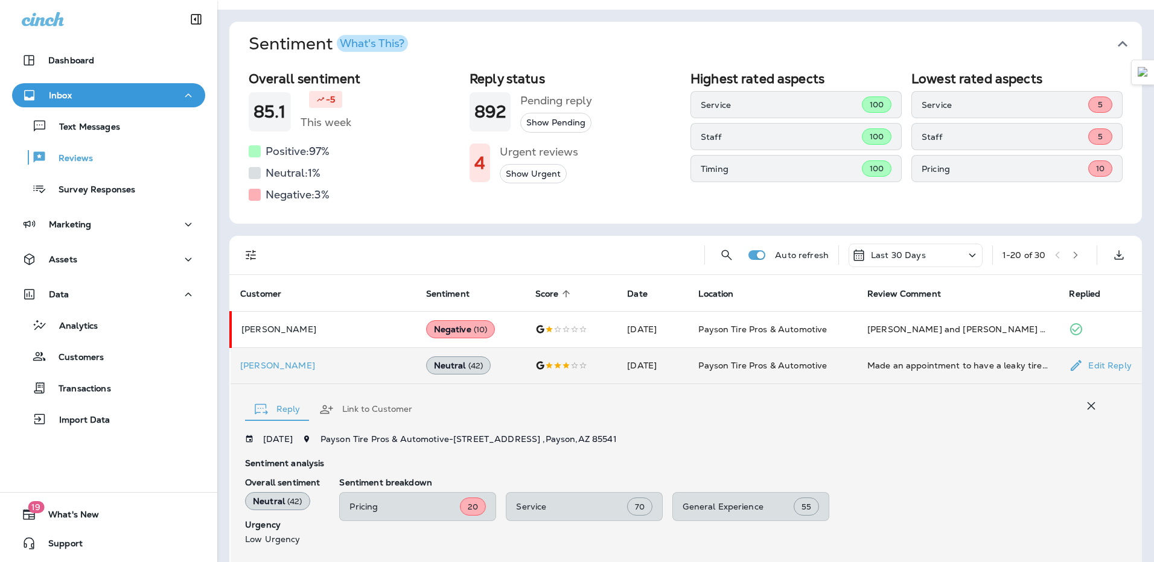
scroll to position [249, 0]
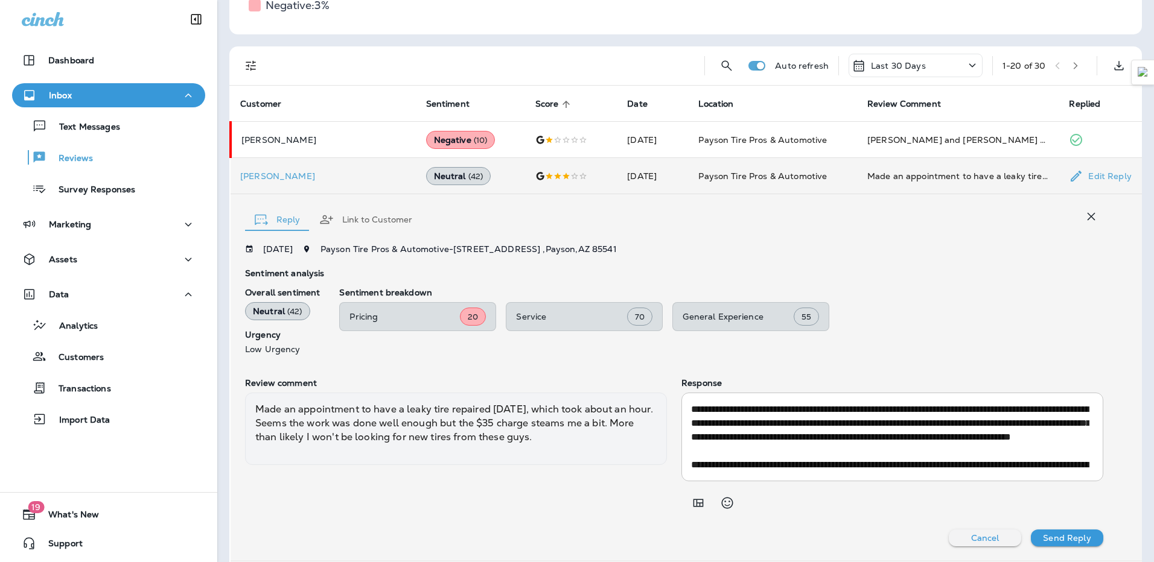
click at [1084, 219] on icon "button" at bounding box center [1091, 216] width 14 height 14
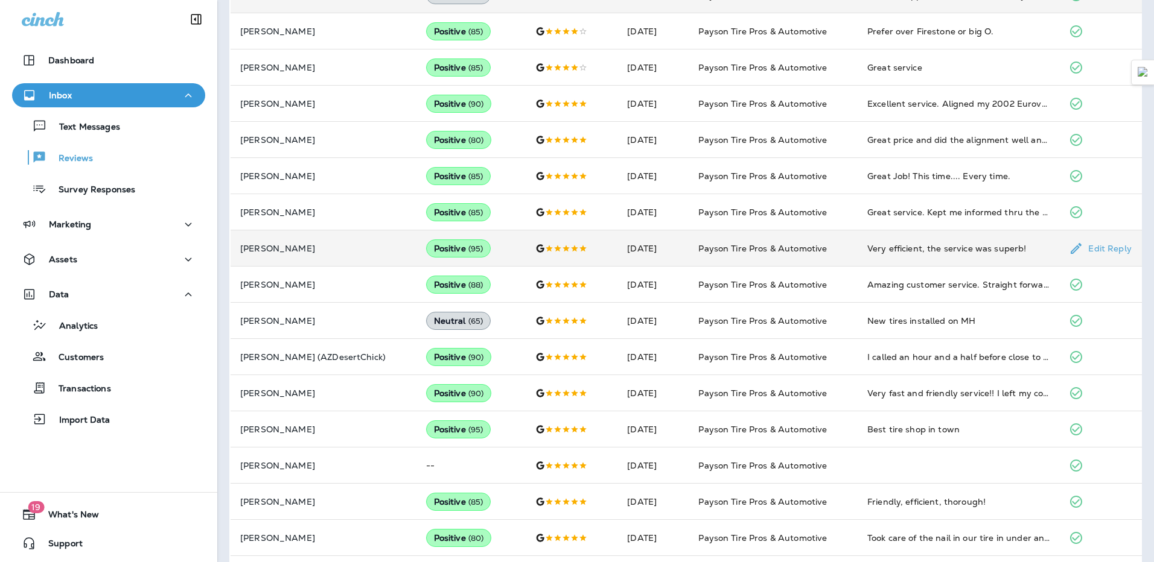
scroll to position [545, 0]
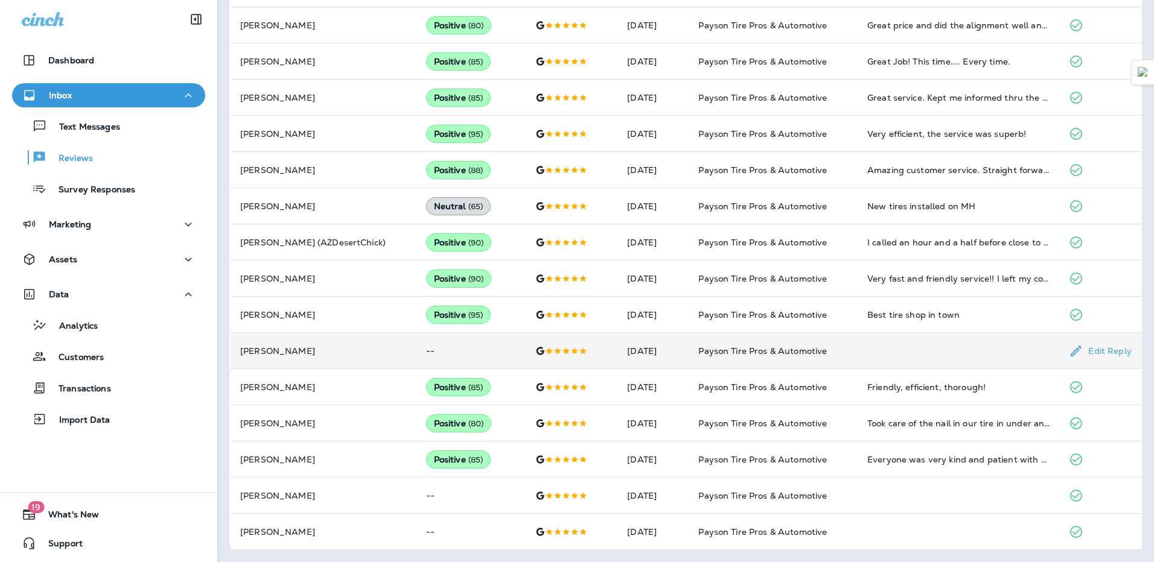
click at [453, 354] on td "--" at bounding box center [470, 351] width 109 height 36
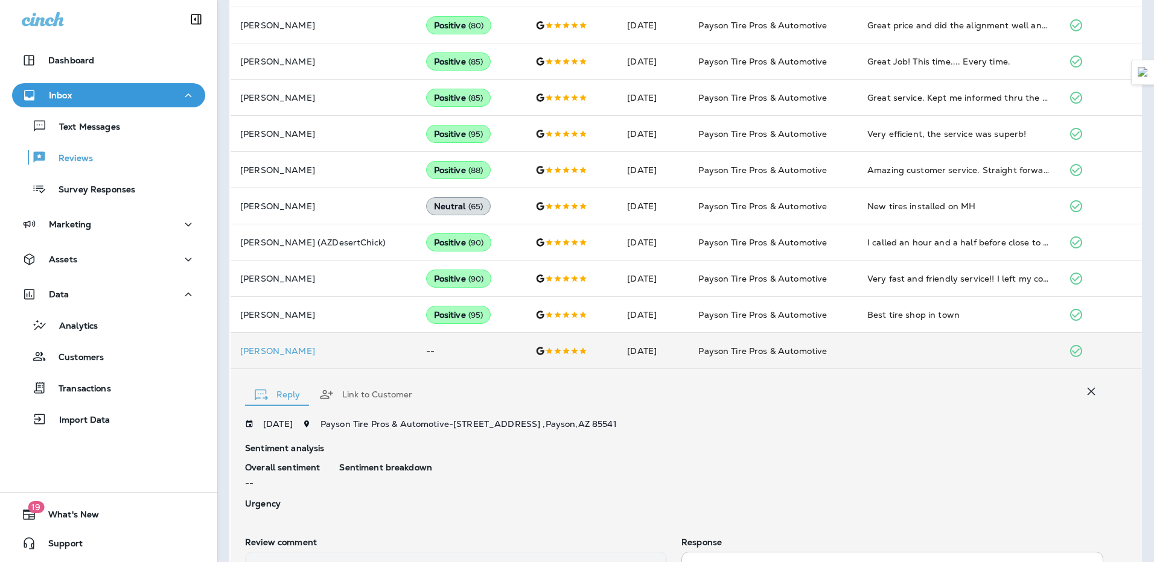
scroll to position [703, 0]
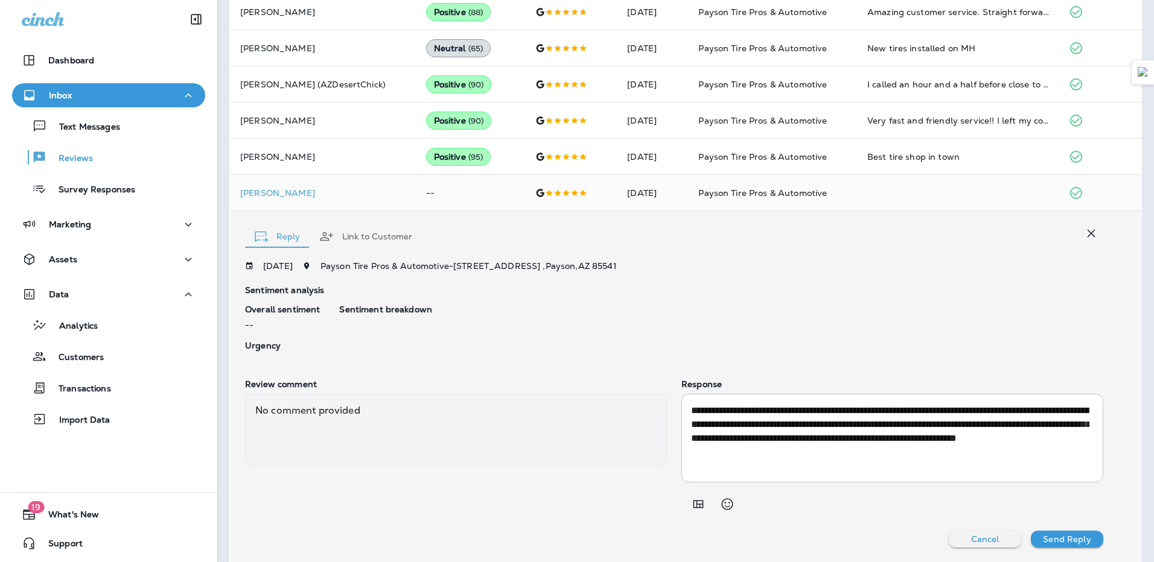
click at [960, 539] on button "Cancel" at bounding box center [985, 539] width 72 height 17
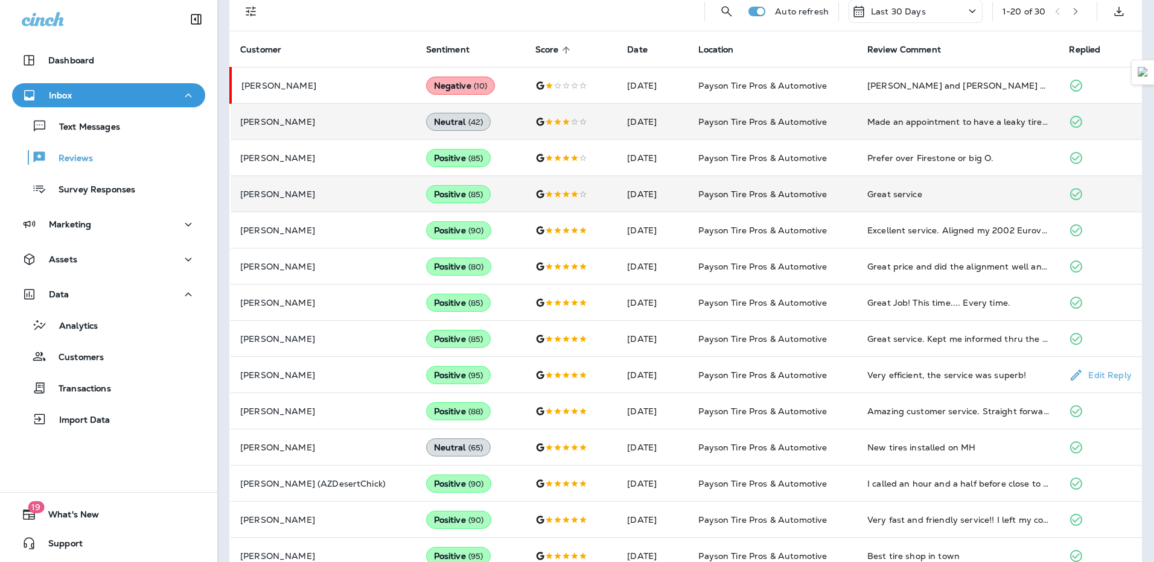
scroll to position [62, 0]
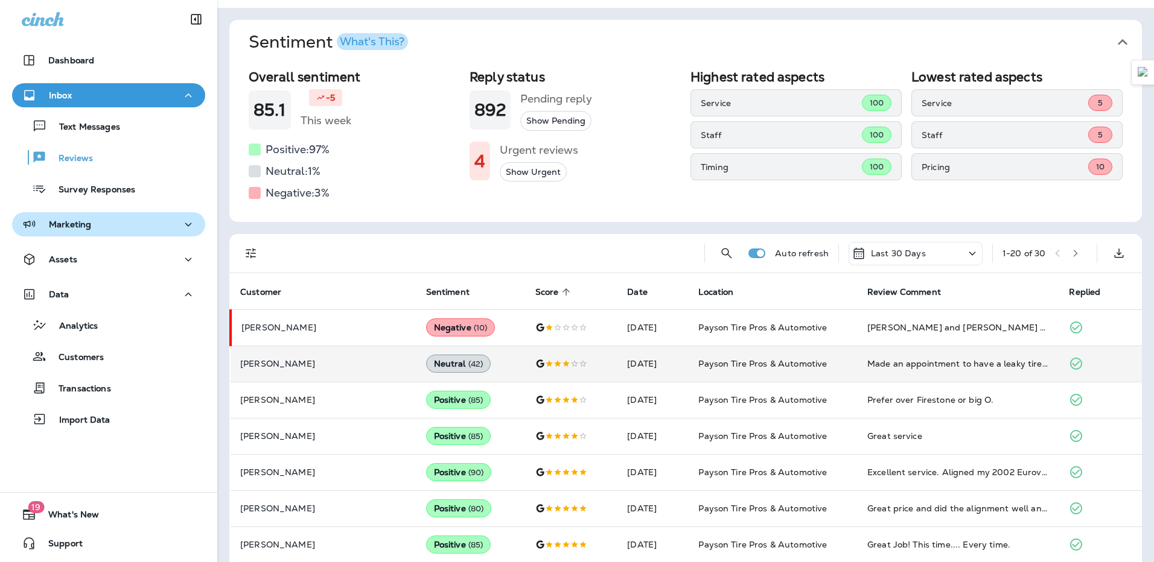
click at [123, 223] on div "Marketing" at bounding box center [109, 224] width 174 height 15
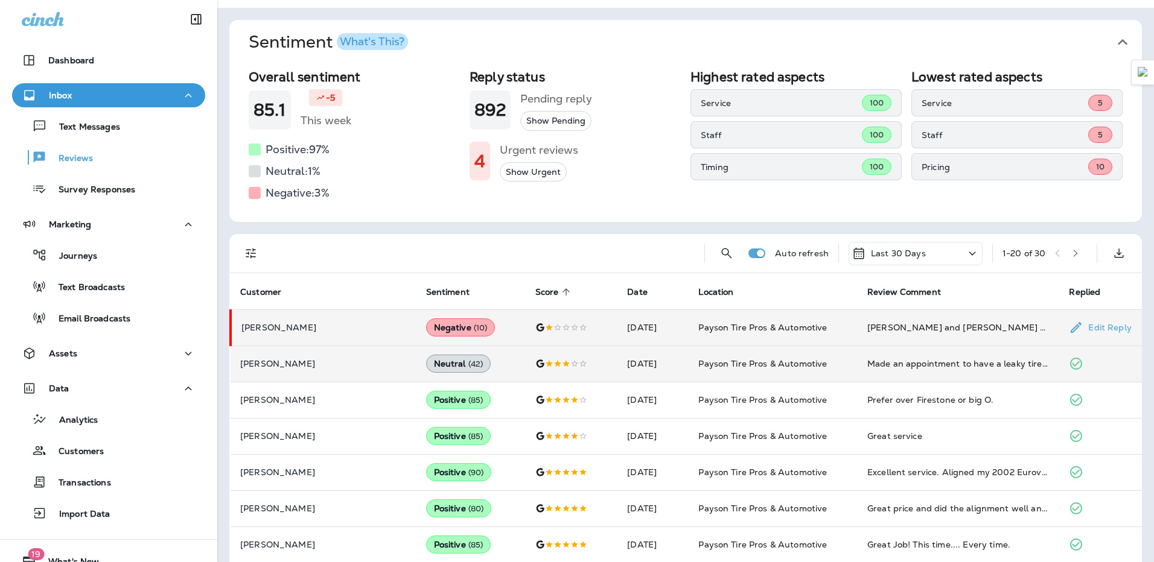
click at [571, 336] on td at bounding box center [572, 328] width 92 height 36
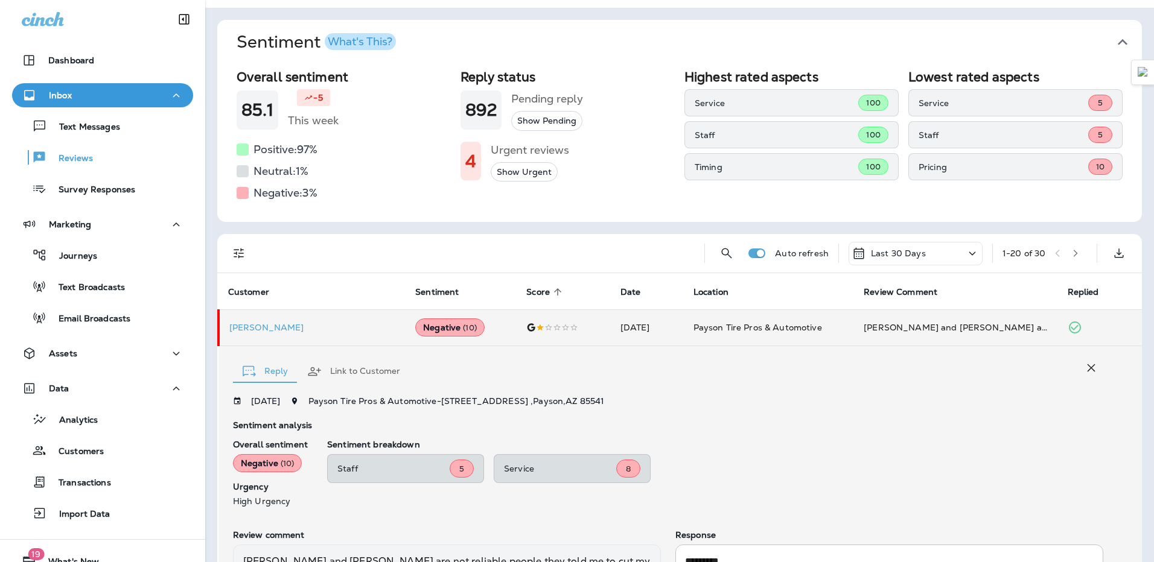
scroll to position [276, 0]
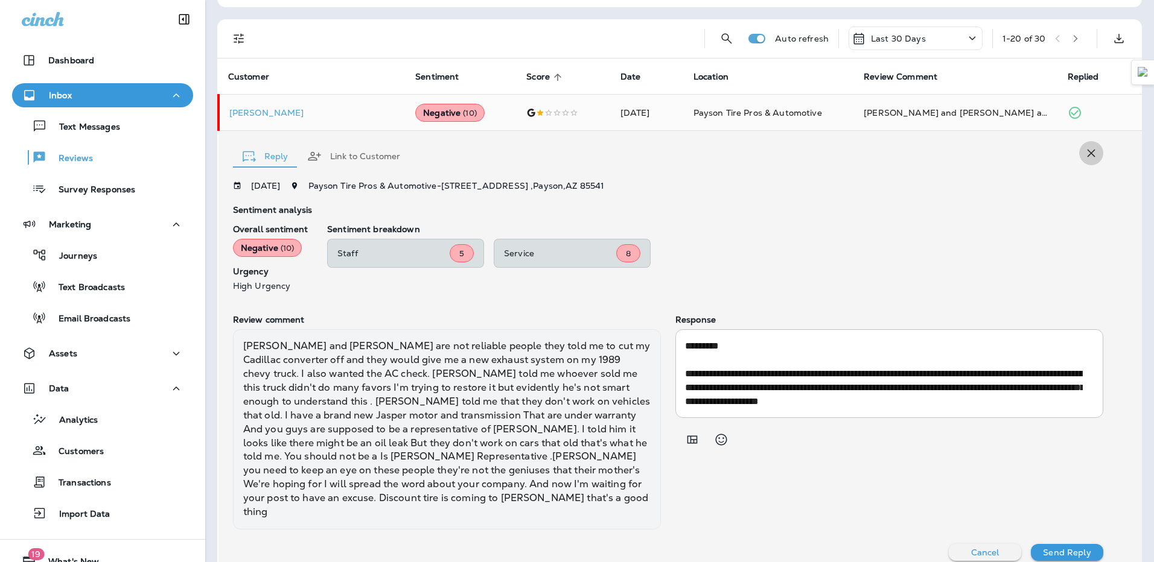
click at [1084, 154] on icon "button" at bounding box center [1091, 153] width 14 height 14
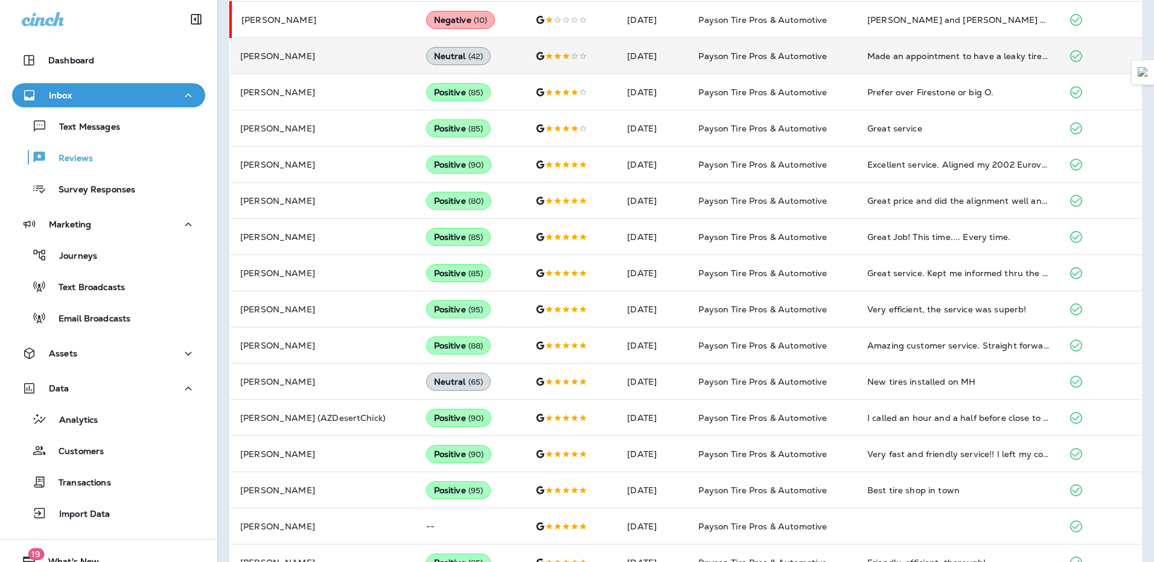
scroll to position [364, 0]
